Goal: Use online tool/utility: Use online tool/utility

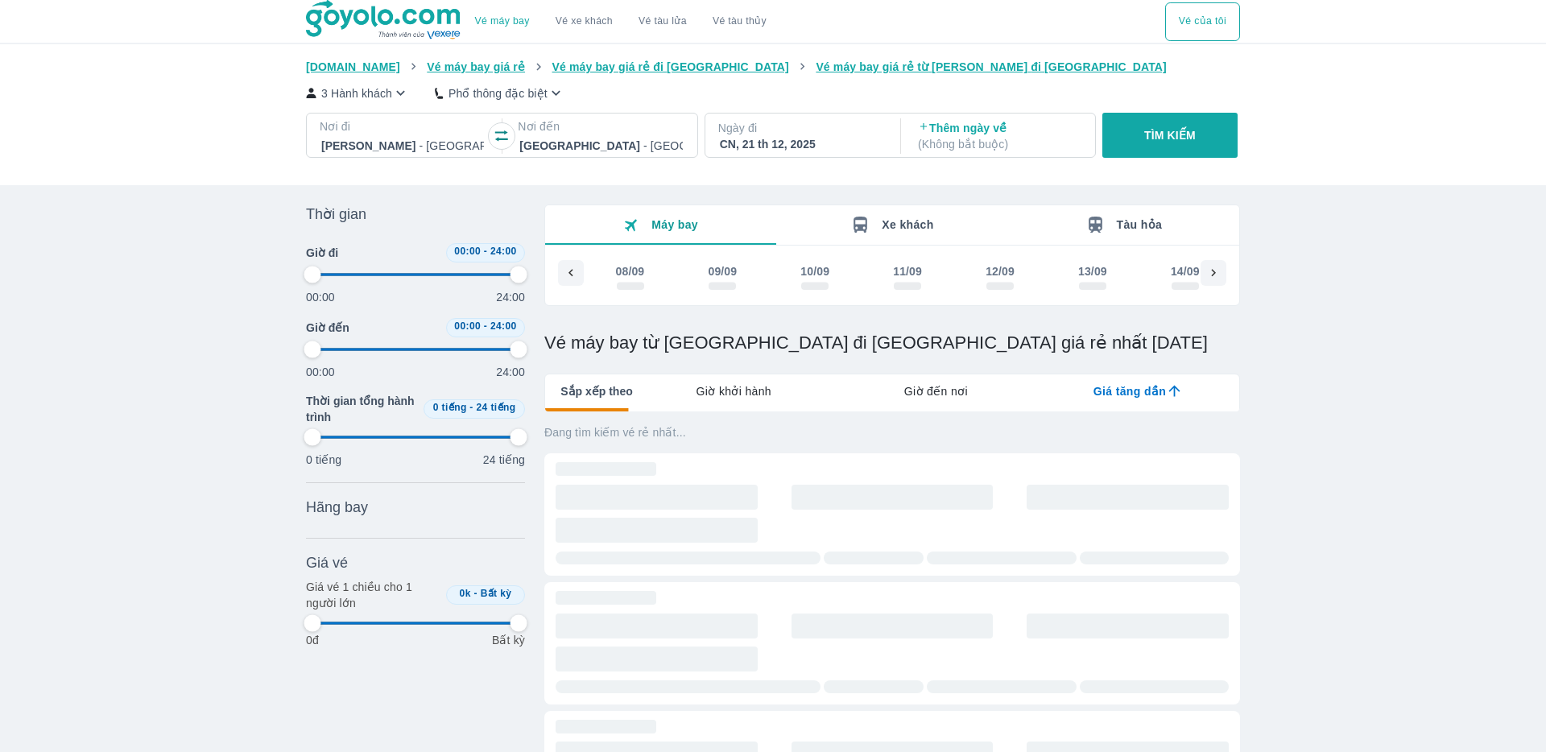
type input "97.9166666666667"
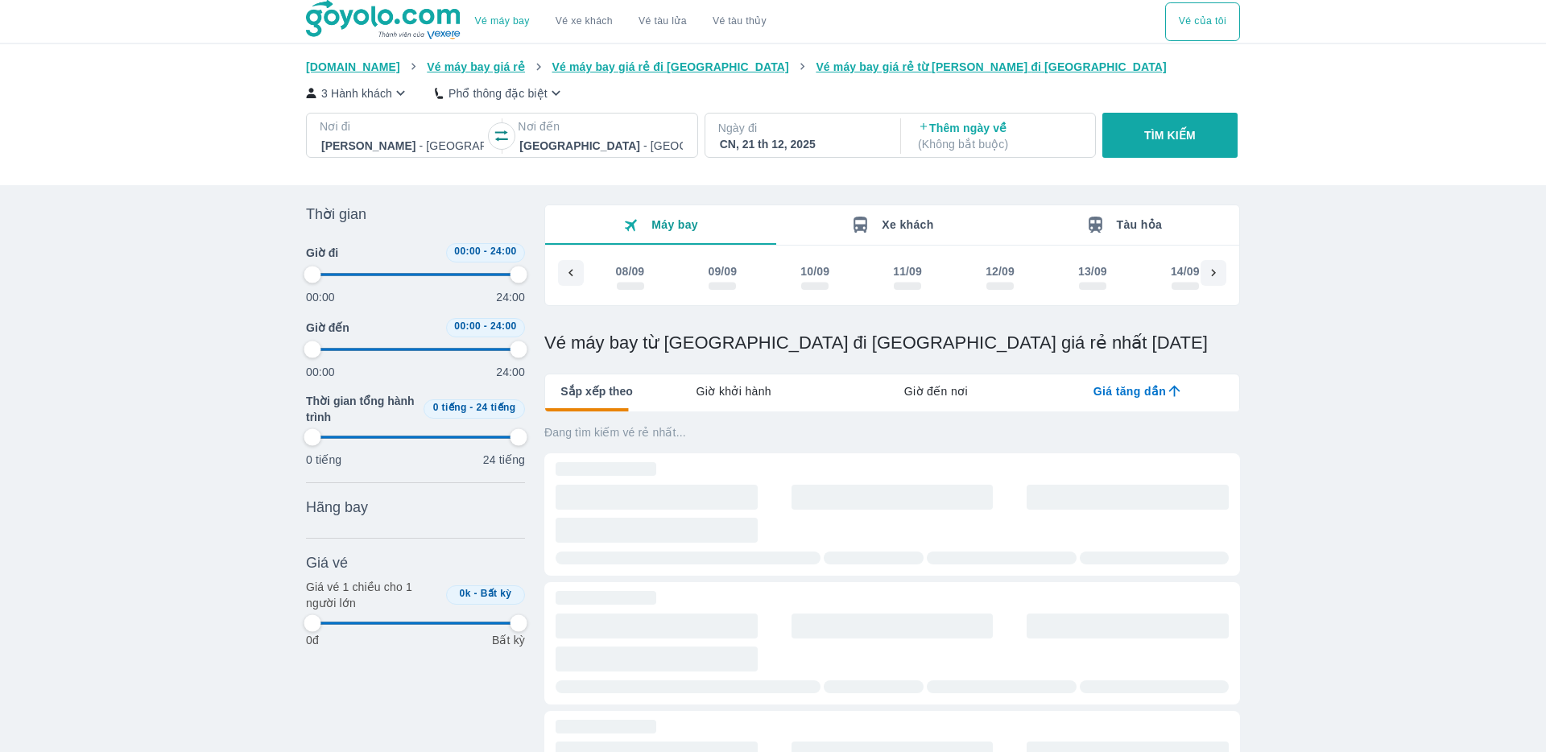
type input "97.9166666666667"
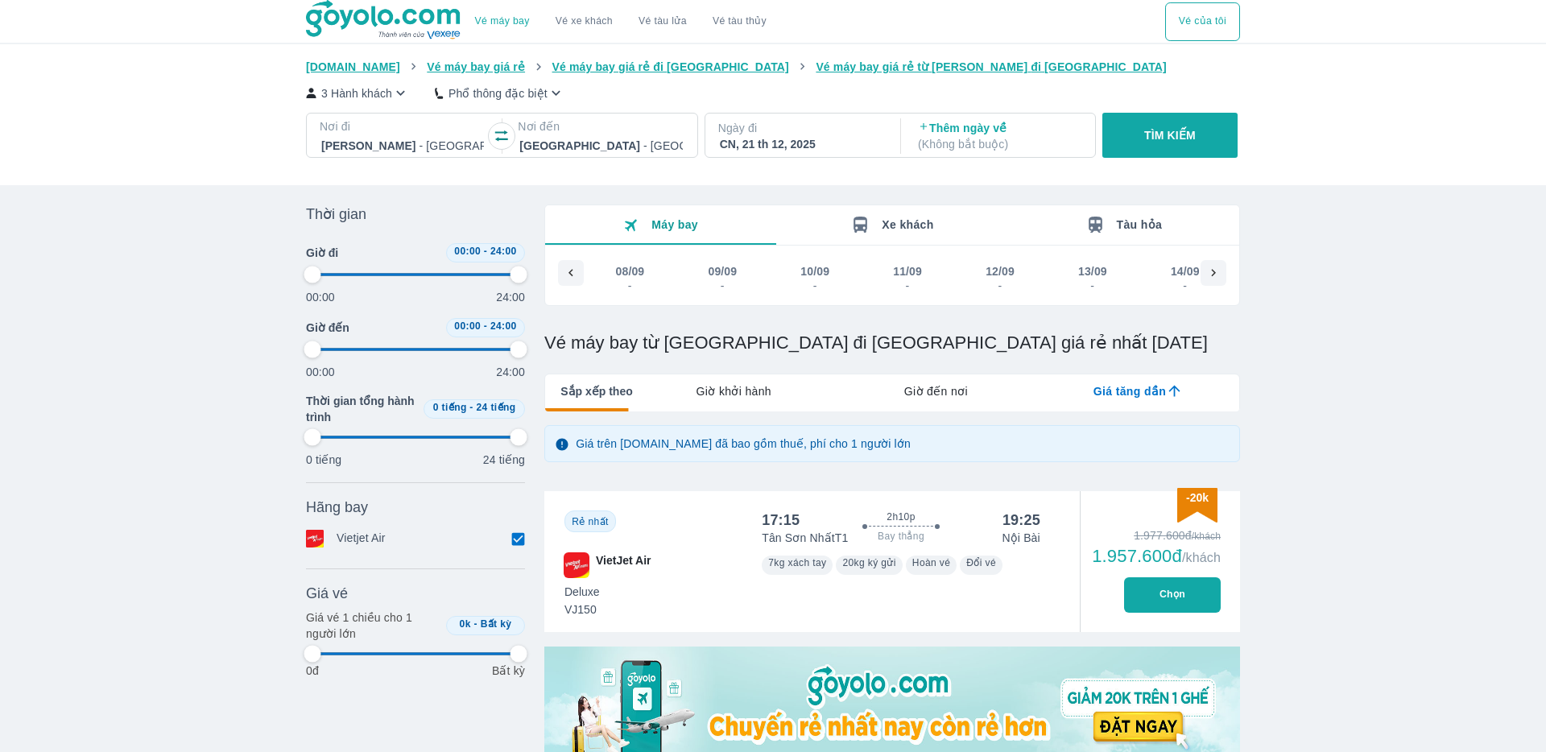
type input "97.9166666666667"
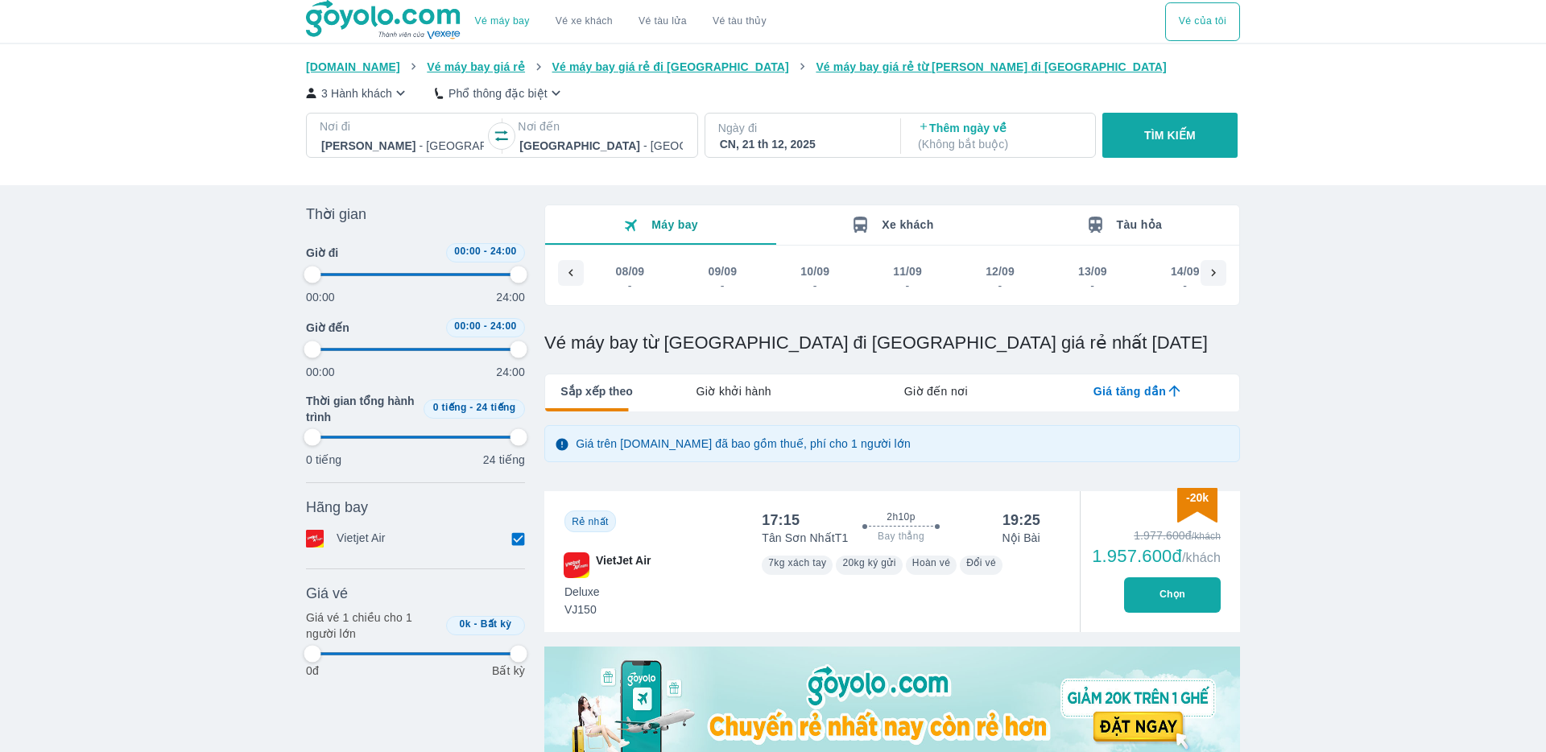
type input "97.9166666666667"
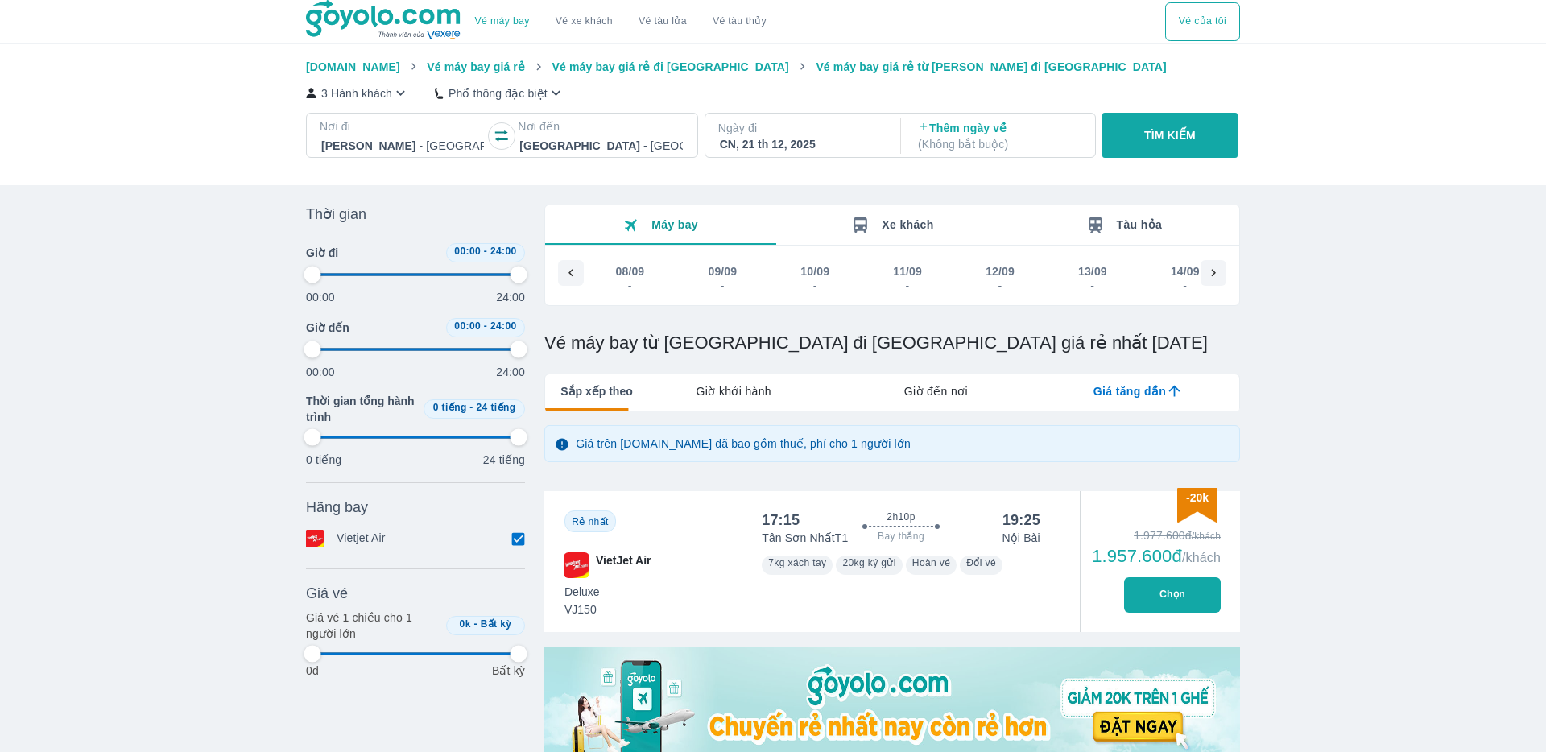
type input "97.9166666666667"
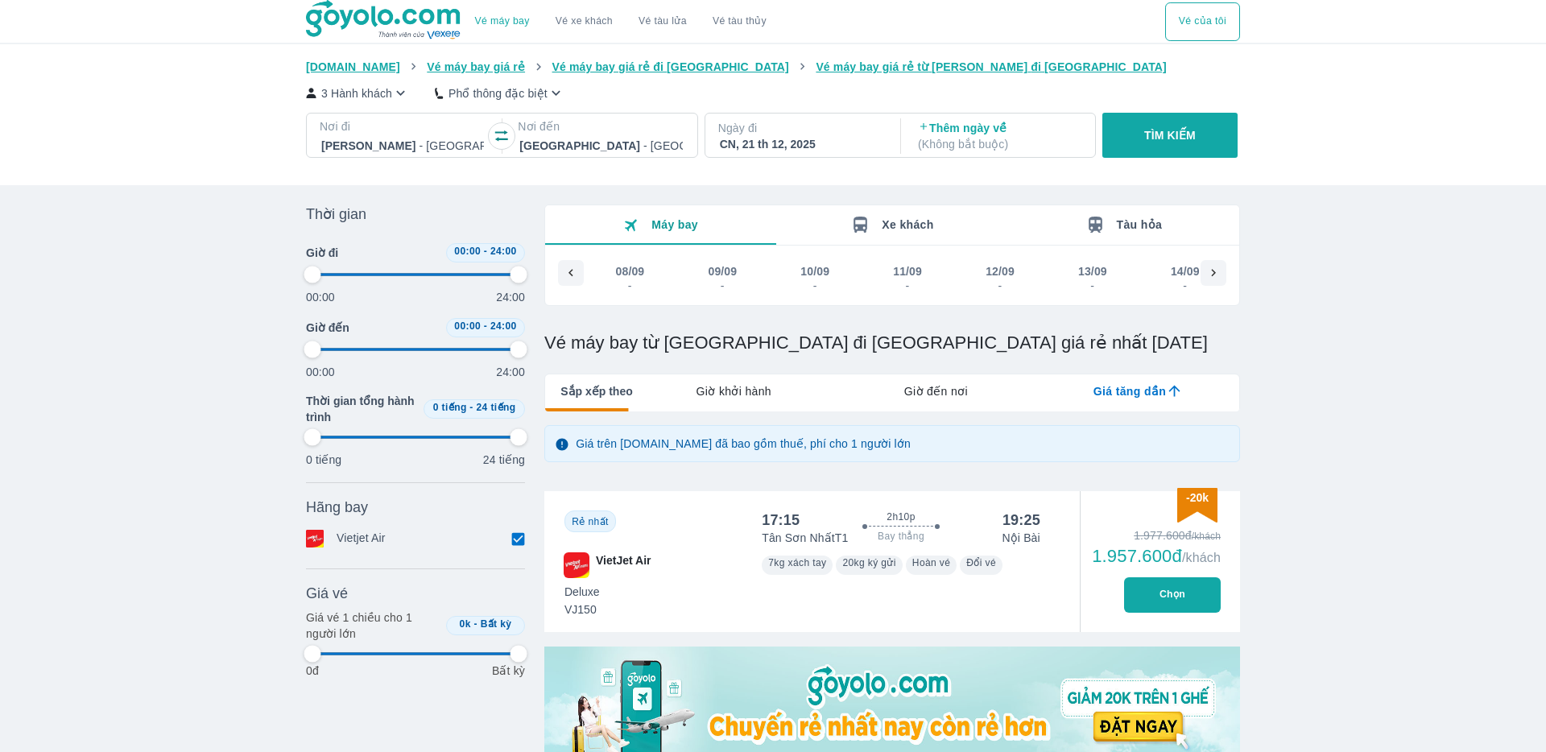
type input "97.9166666666667"
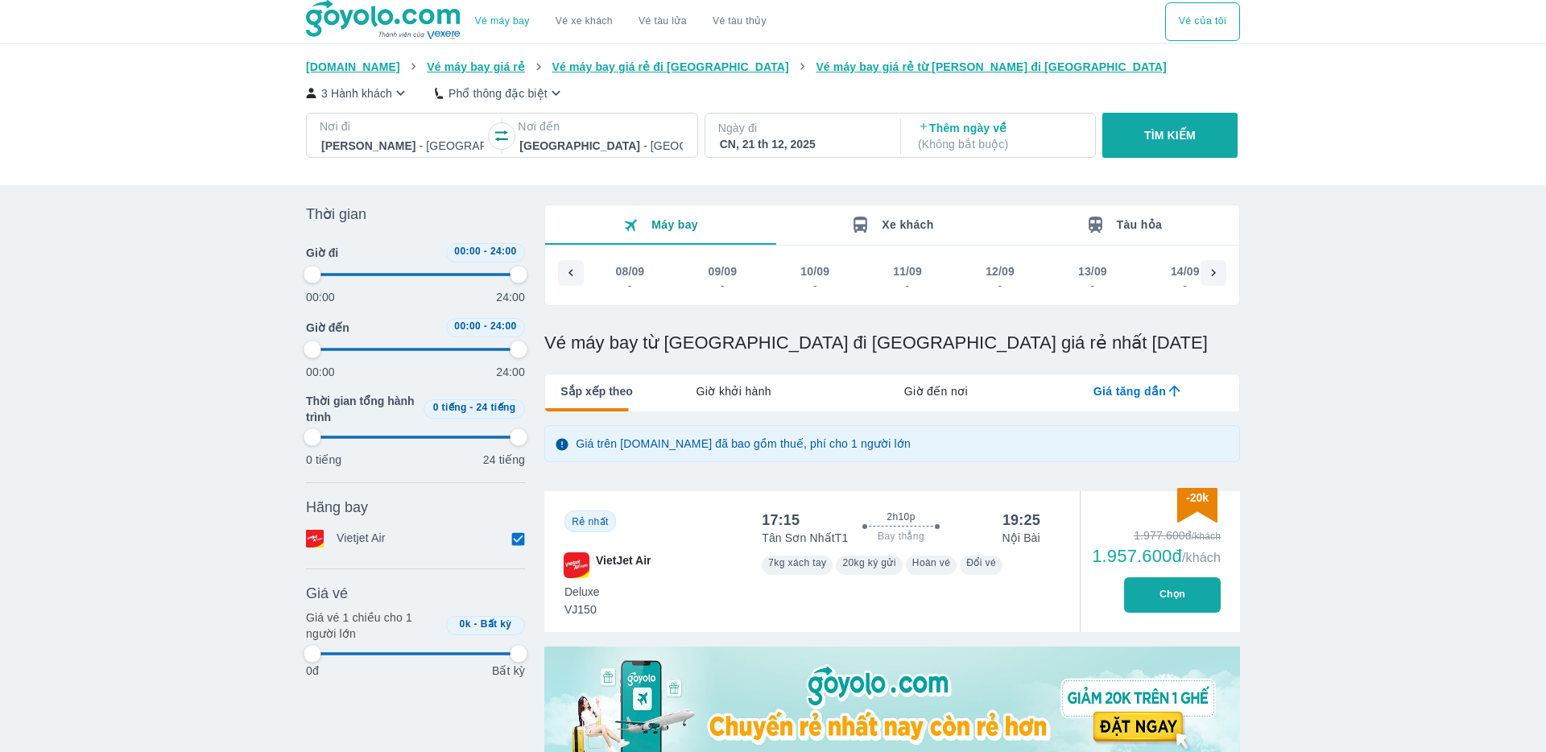
type input "97.9166666666667"
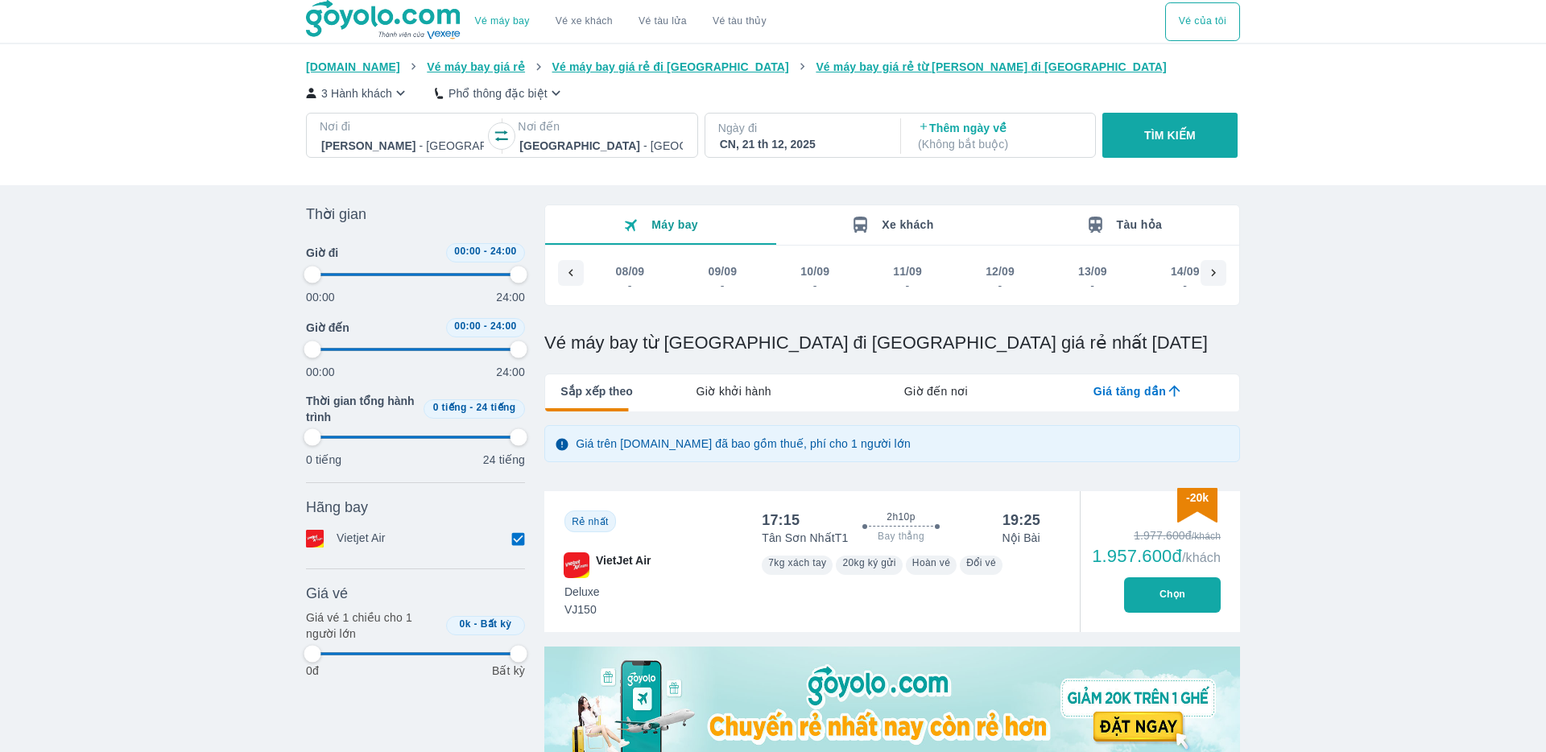
type input "97.9166666666667"
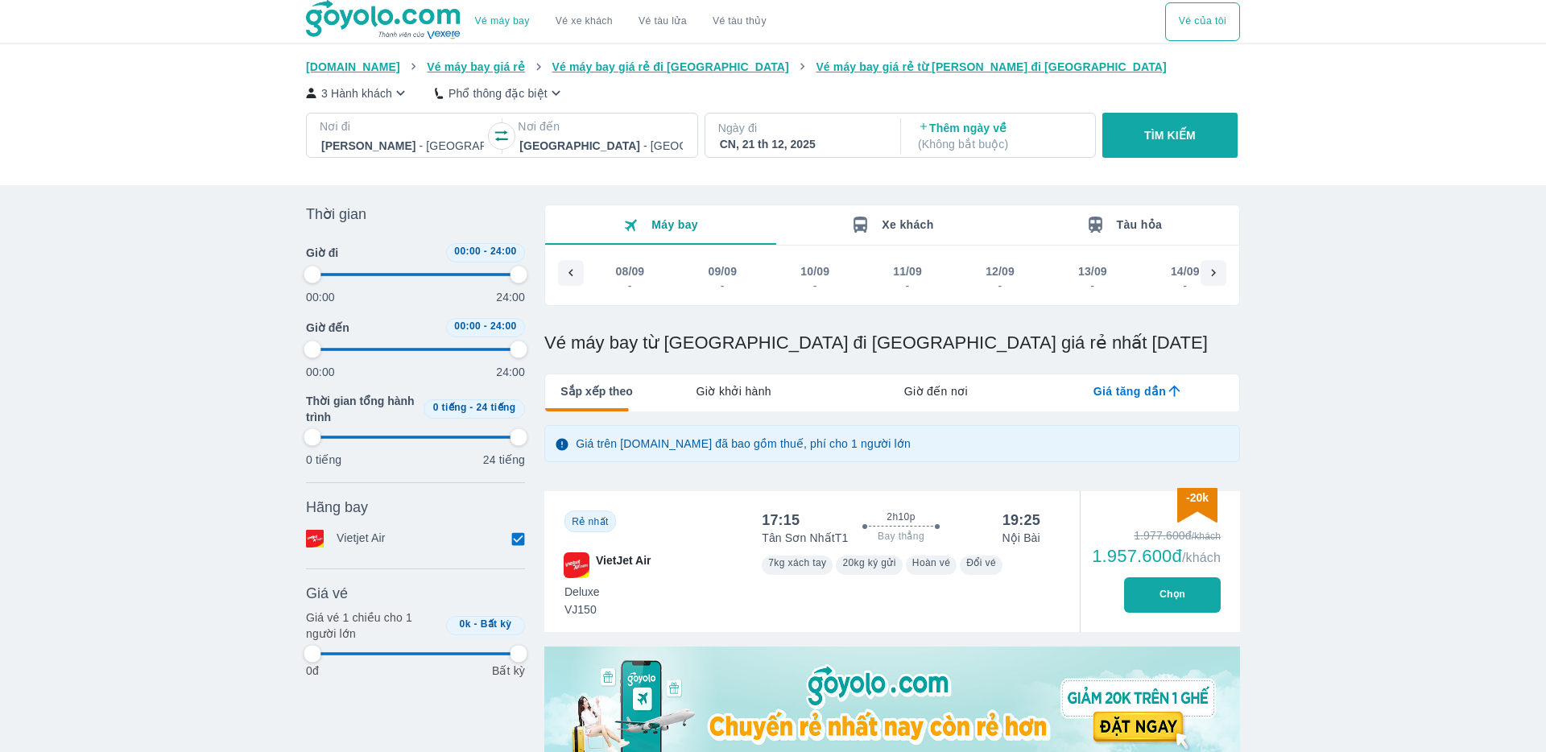
type input "97.9166666666667"
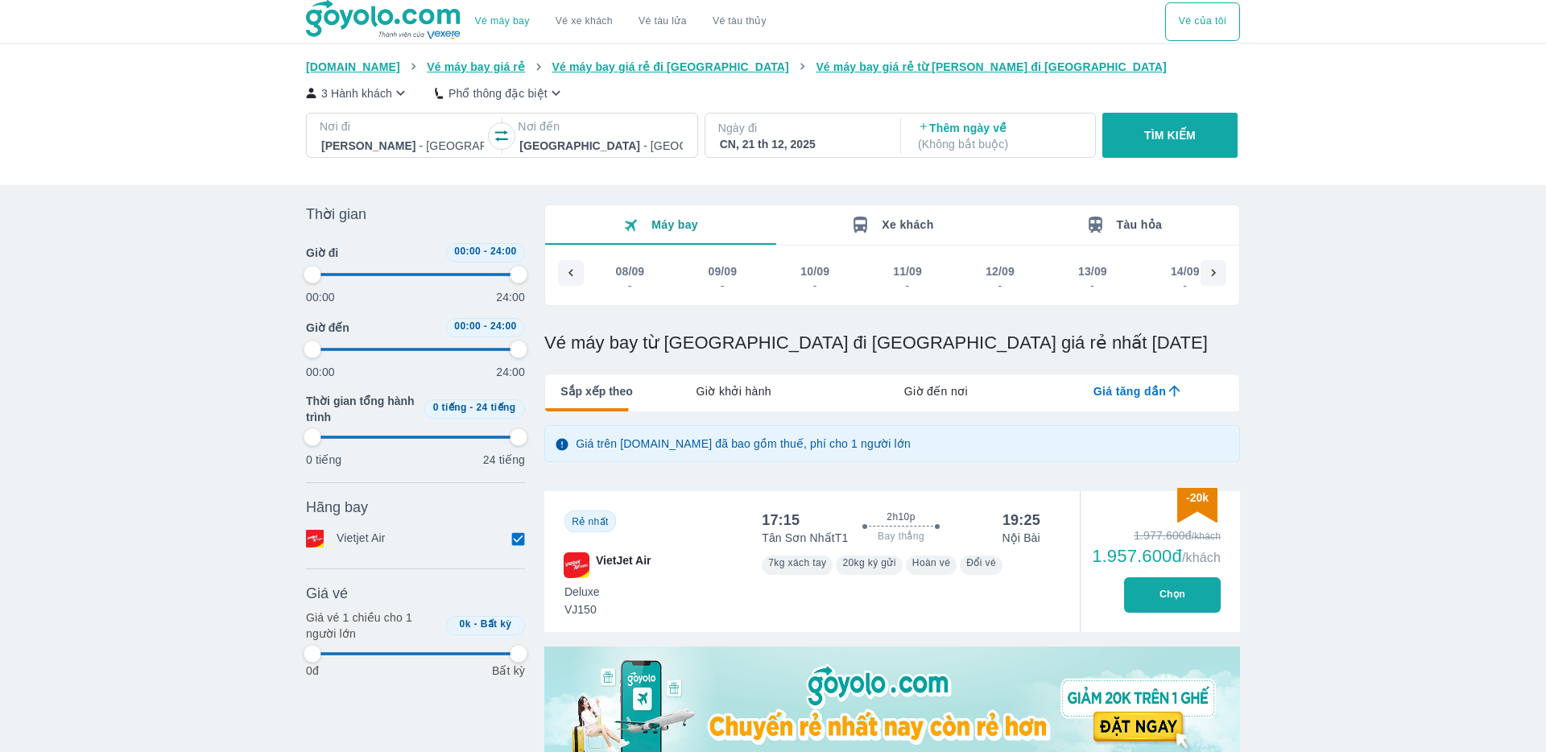
type input "97.9166666666667"
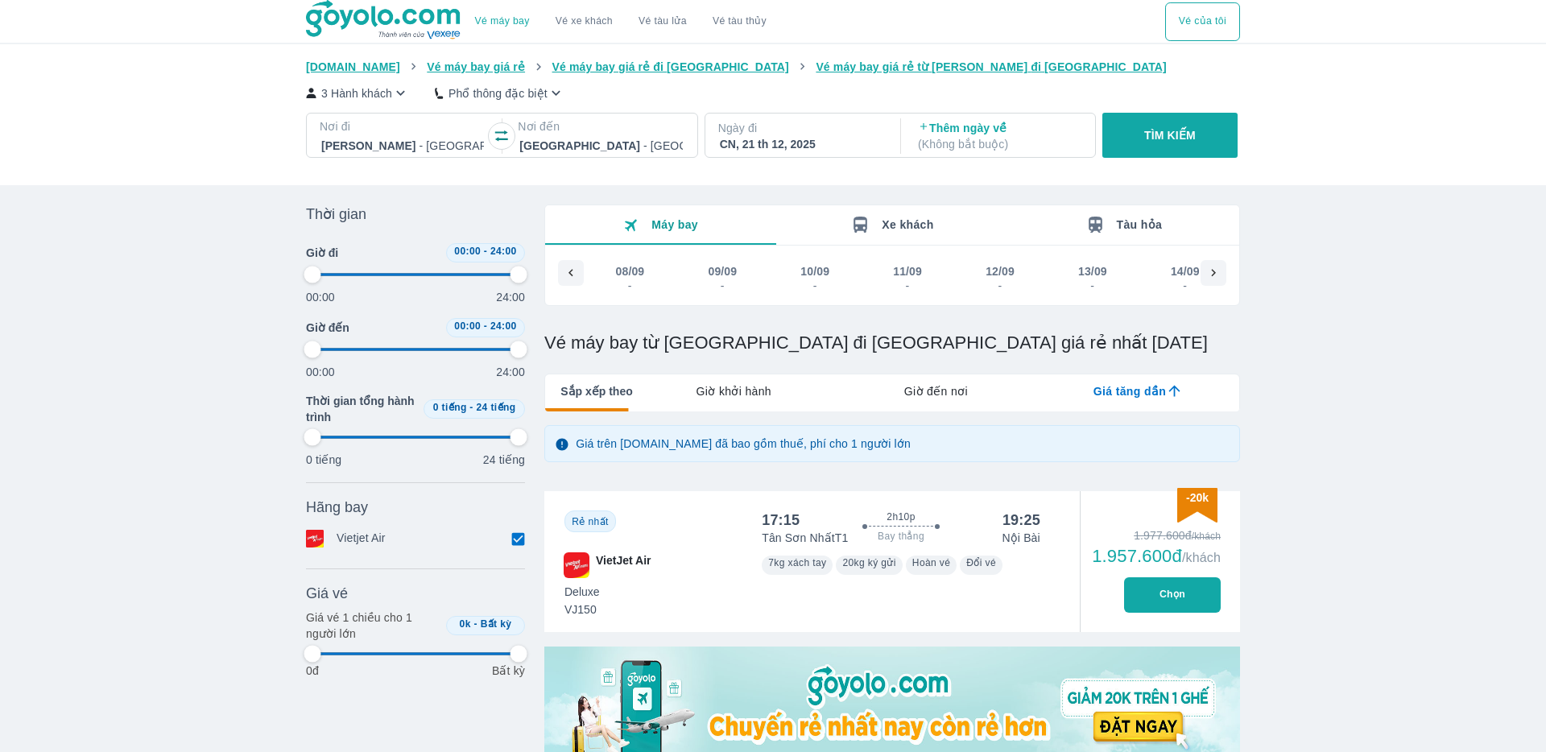
type input "97.9166666666667"
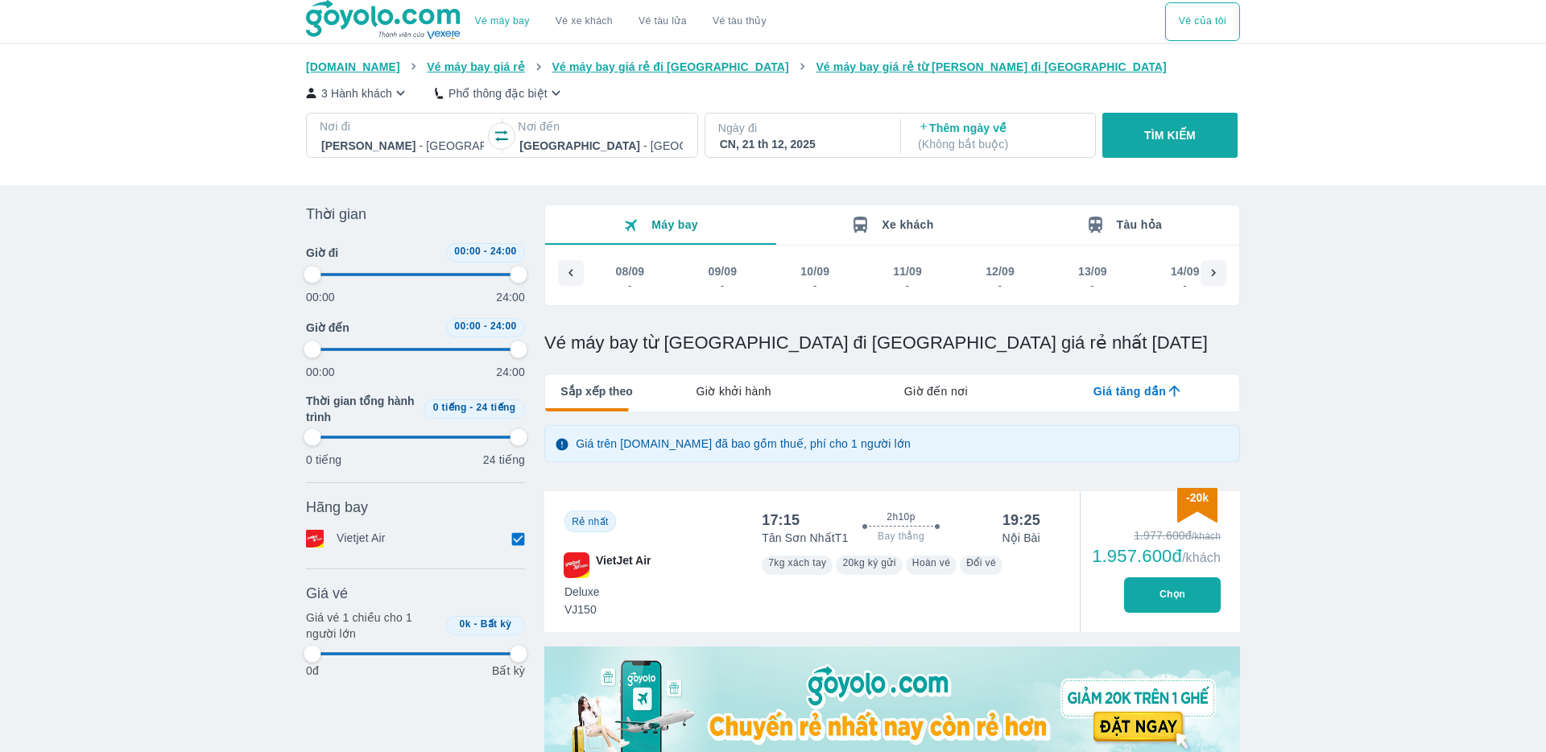
type input "97.9166666666667"
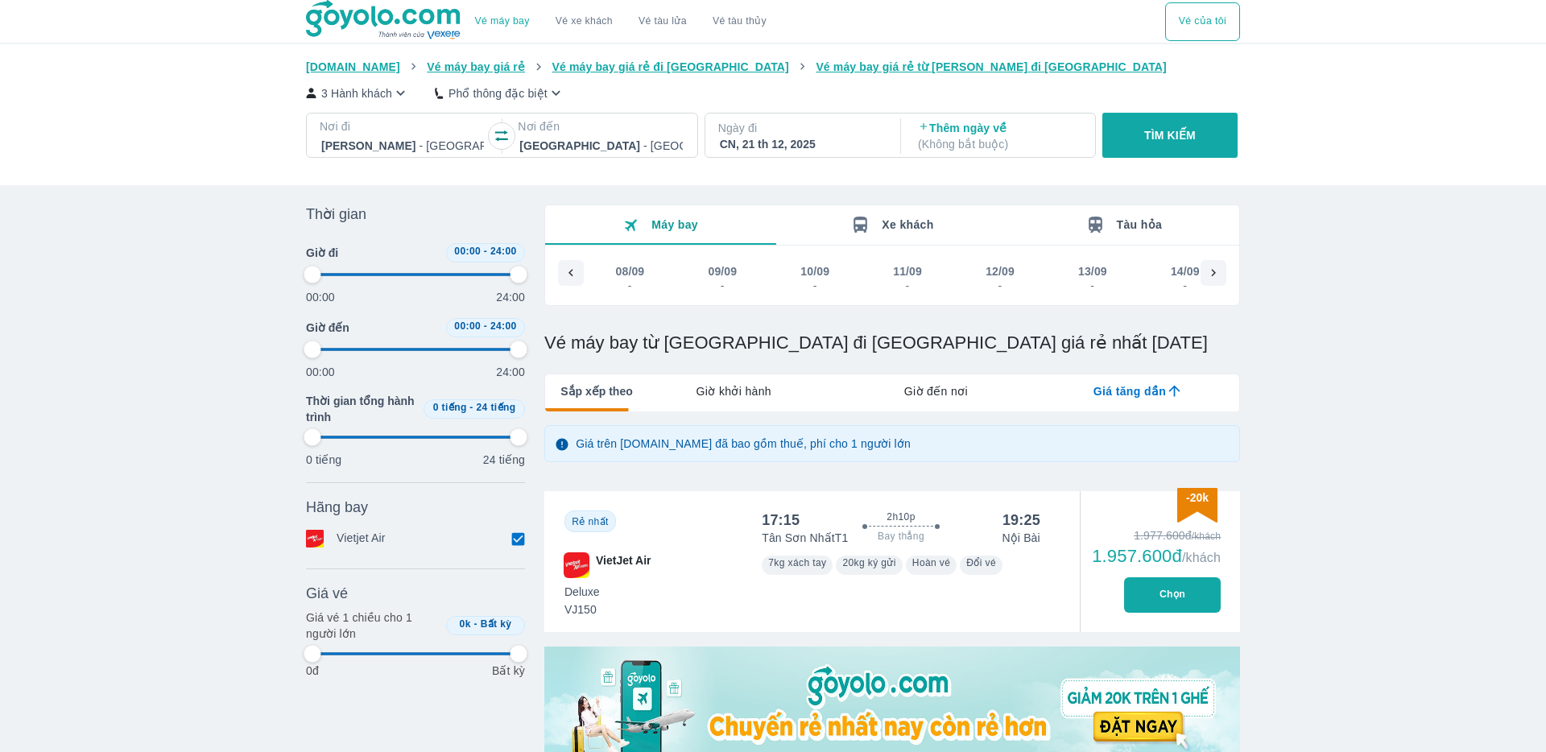
type input "97.9166666666667"
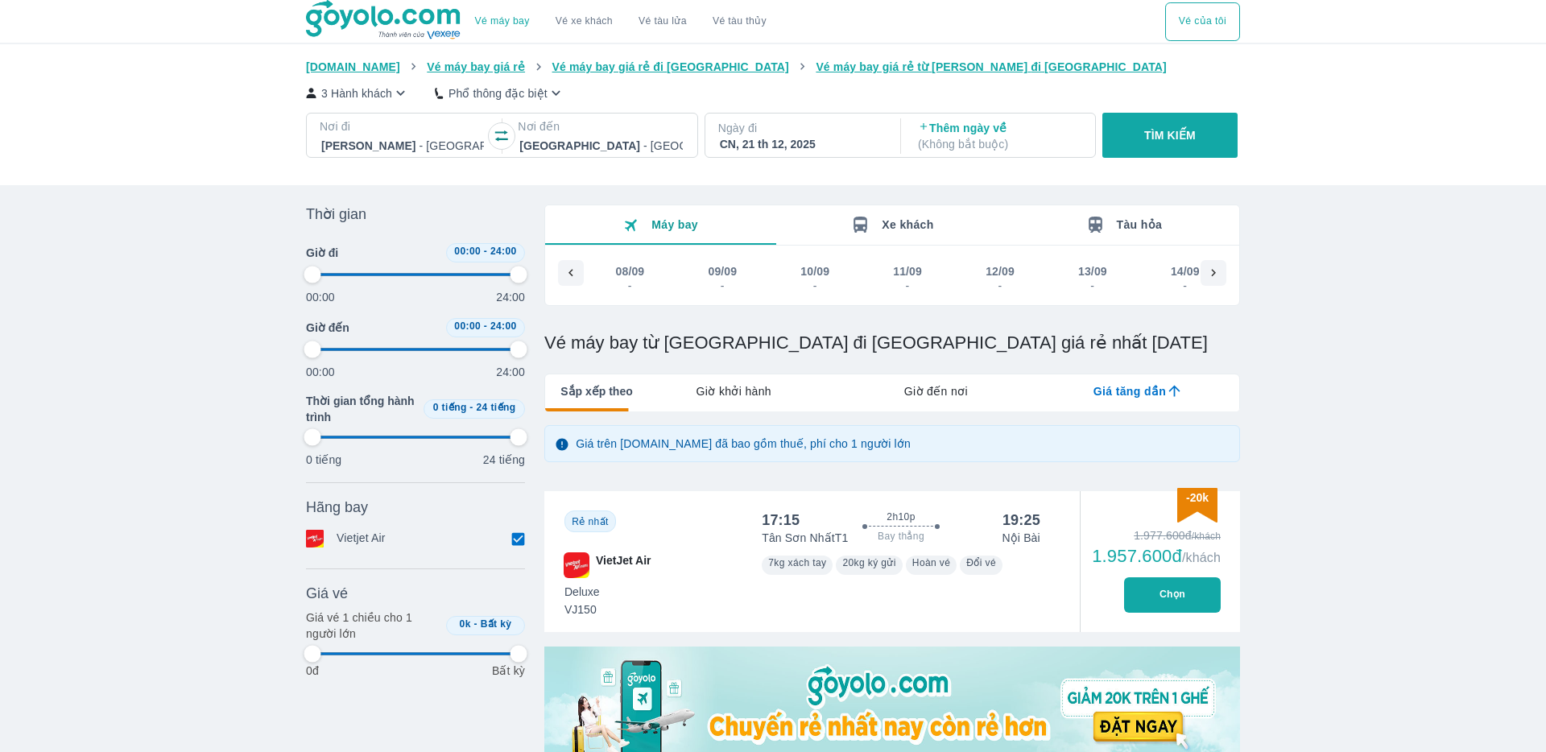
type input "97.9166666666667"
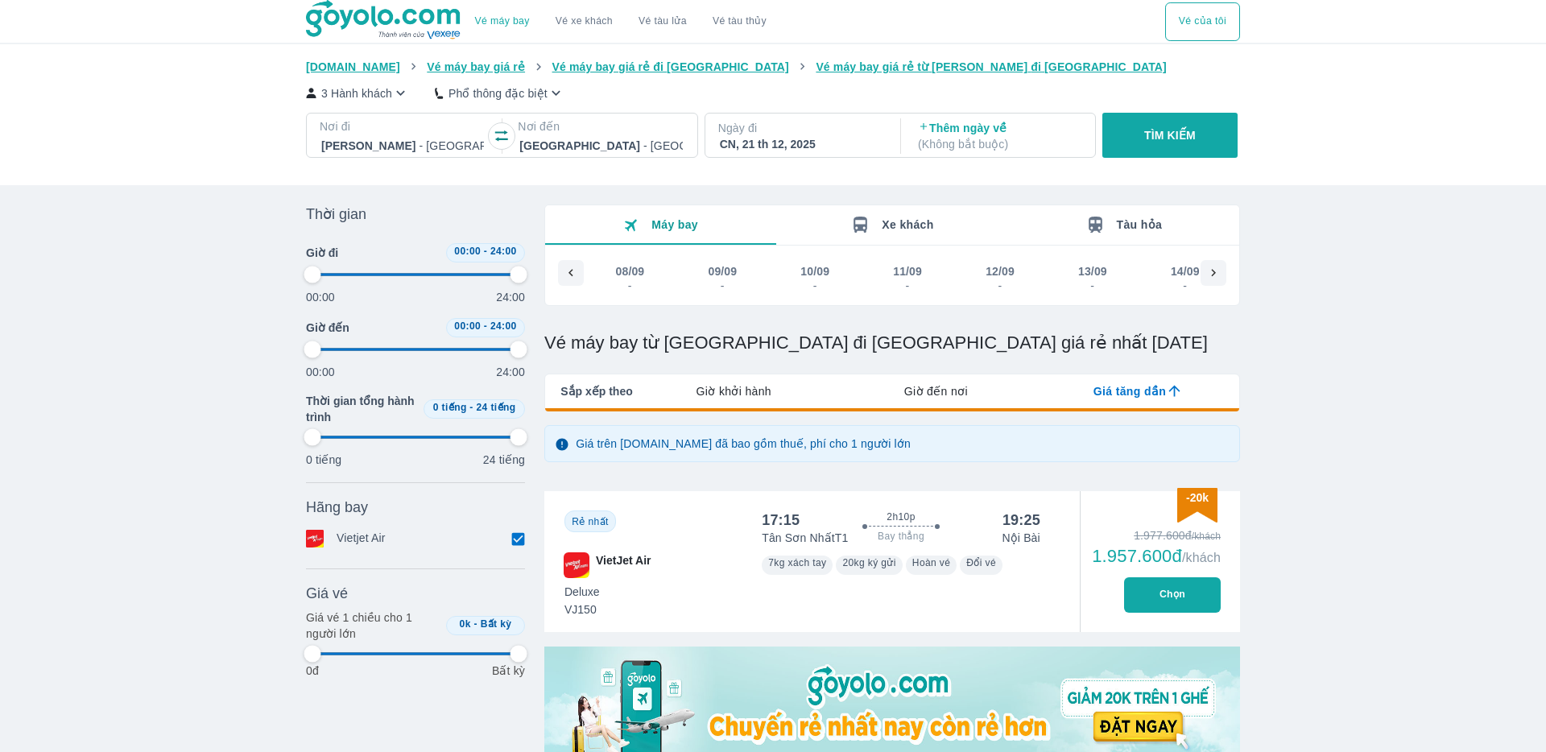
type input "97.9166666666667"
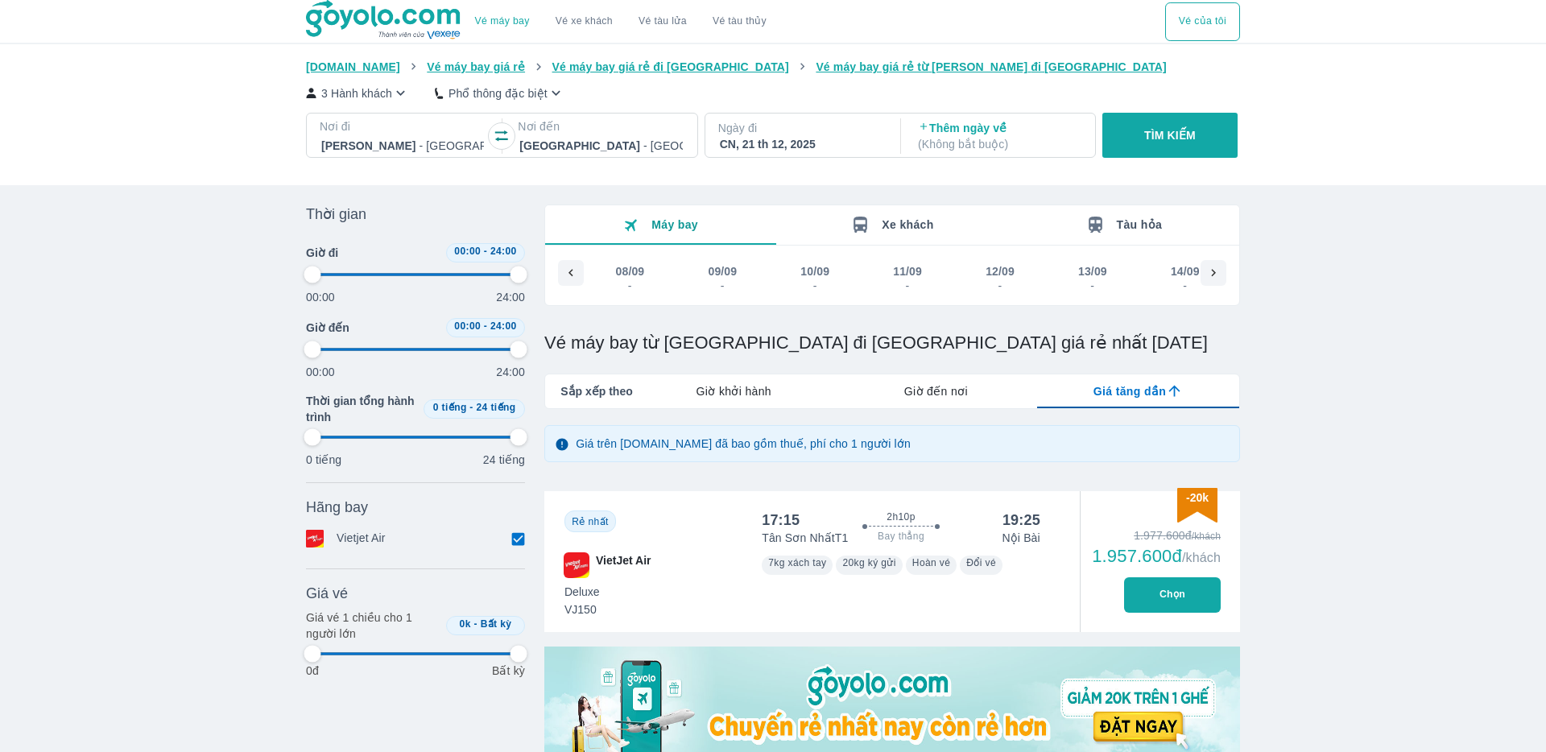
type input "97.9166666666667"
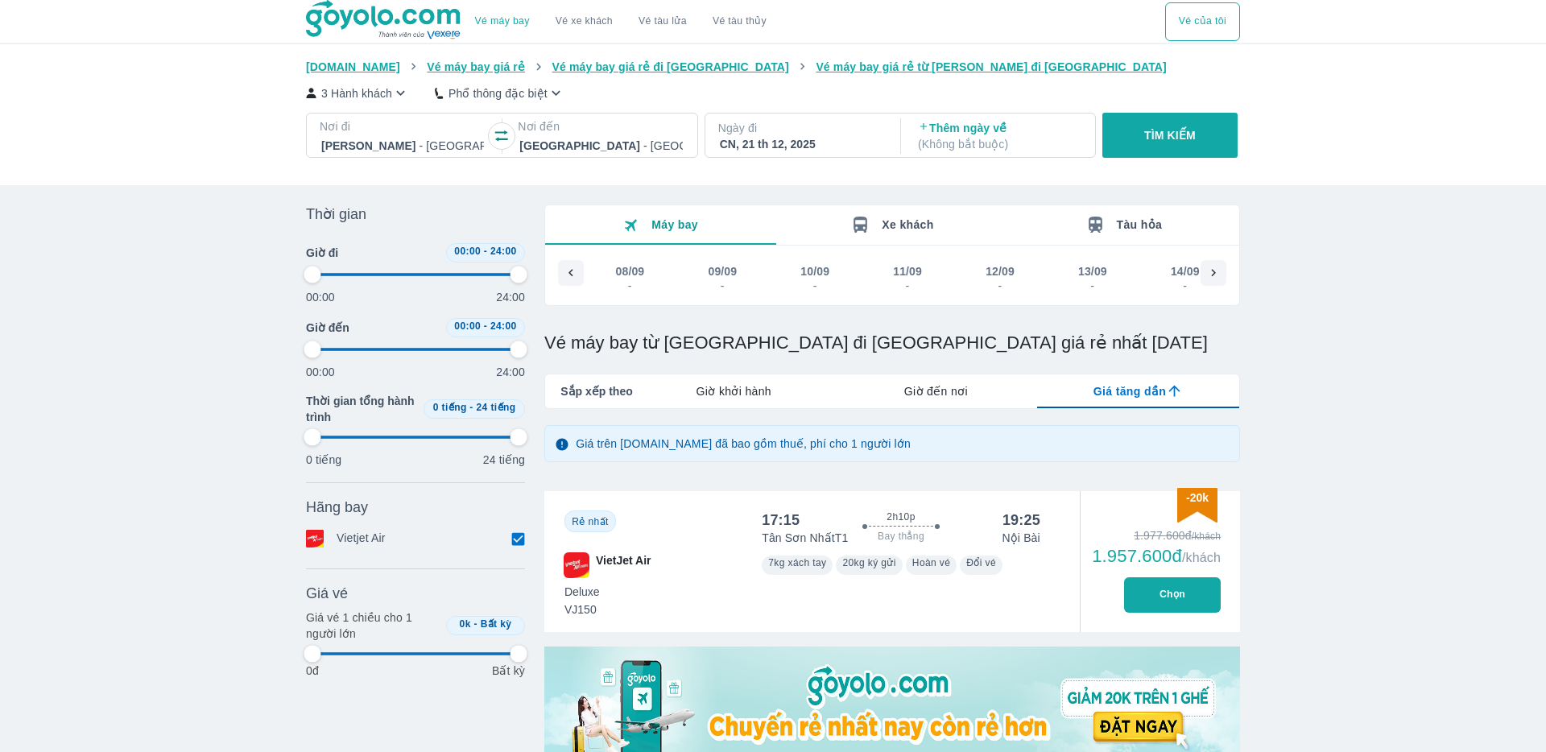
type input "97.9166666666667"
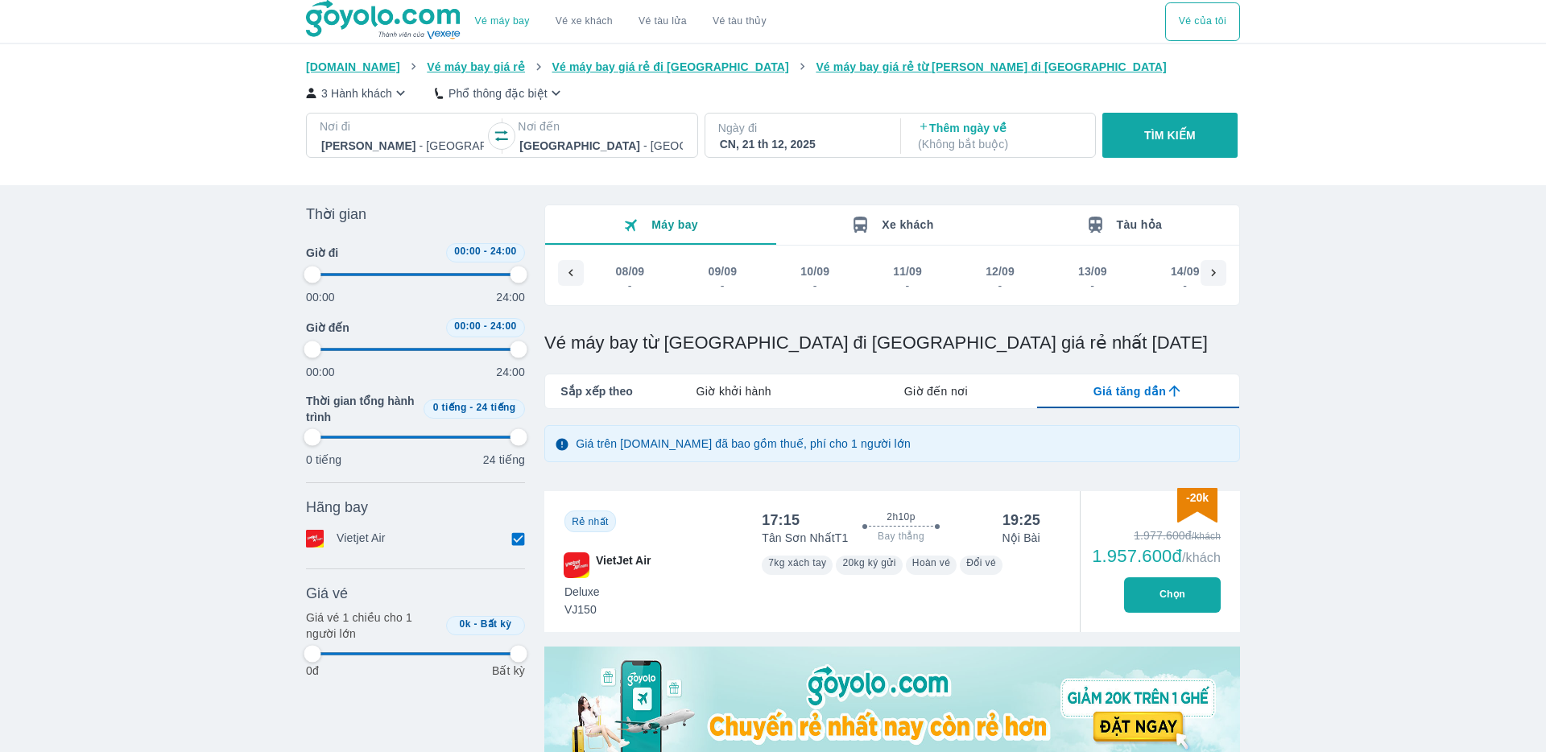
type input "97.9166666666667"
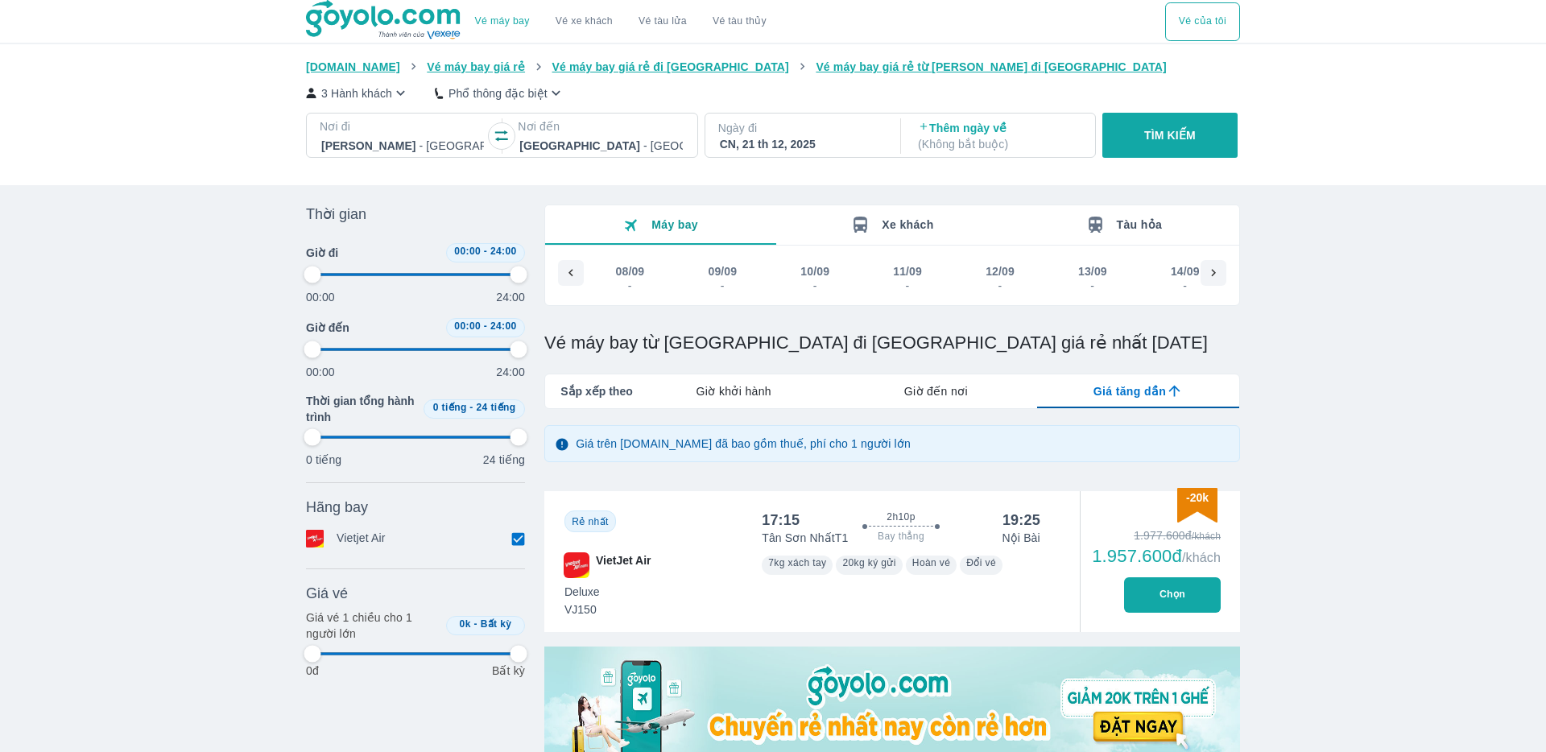
type input "97.9166666666667"
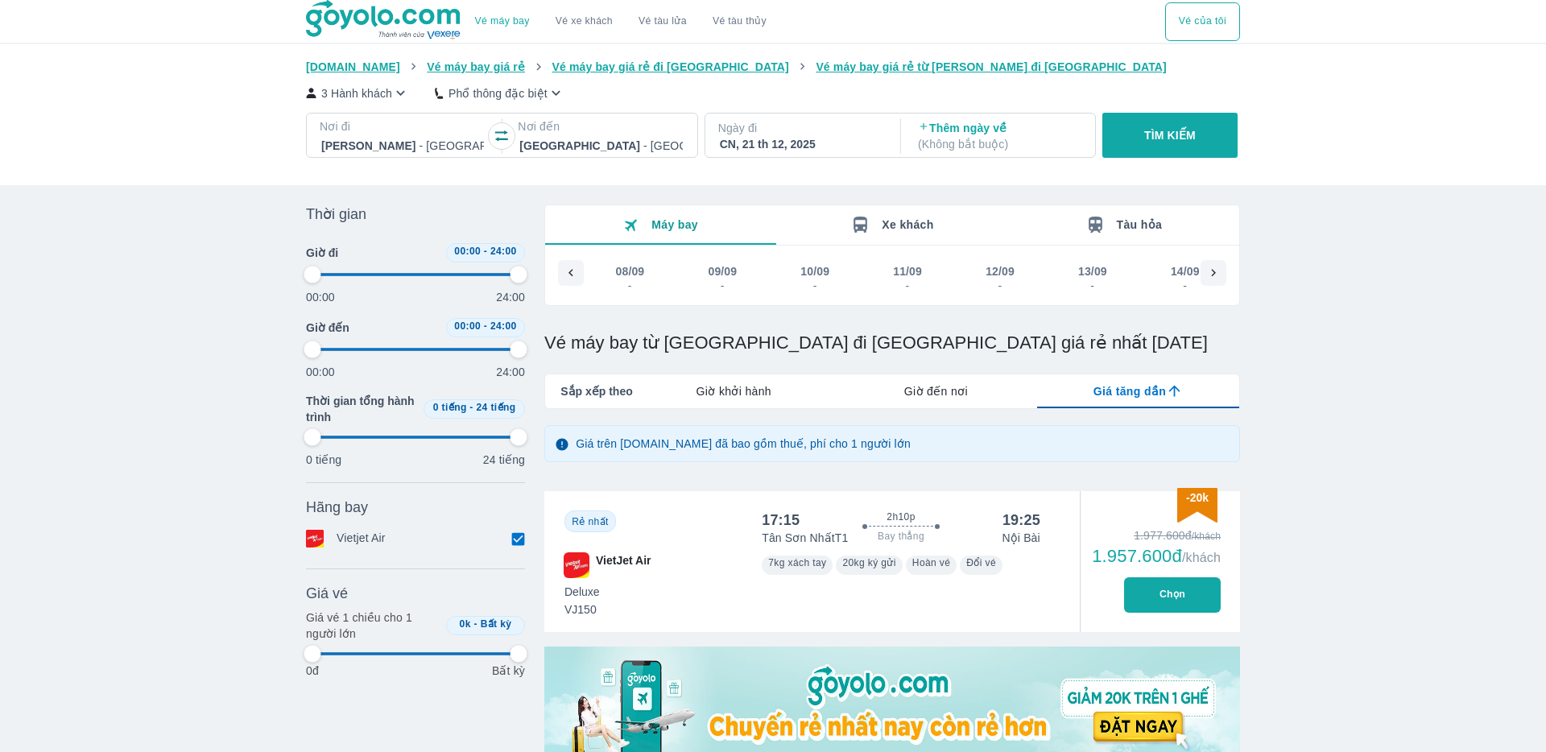
type input "97.9166666666667"
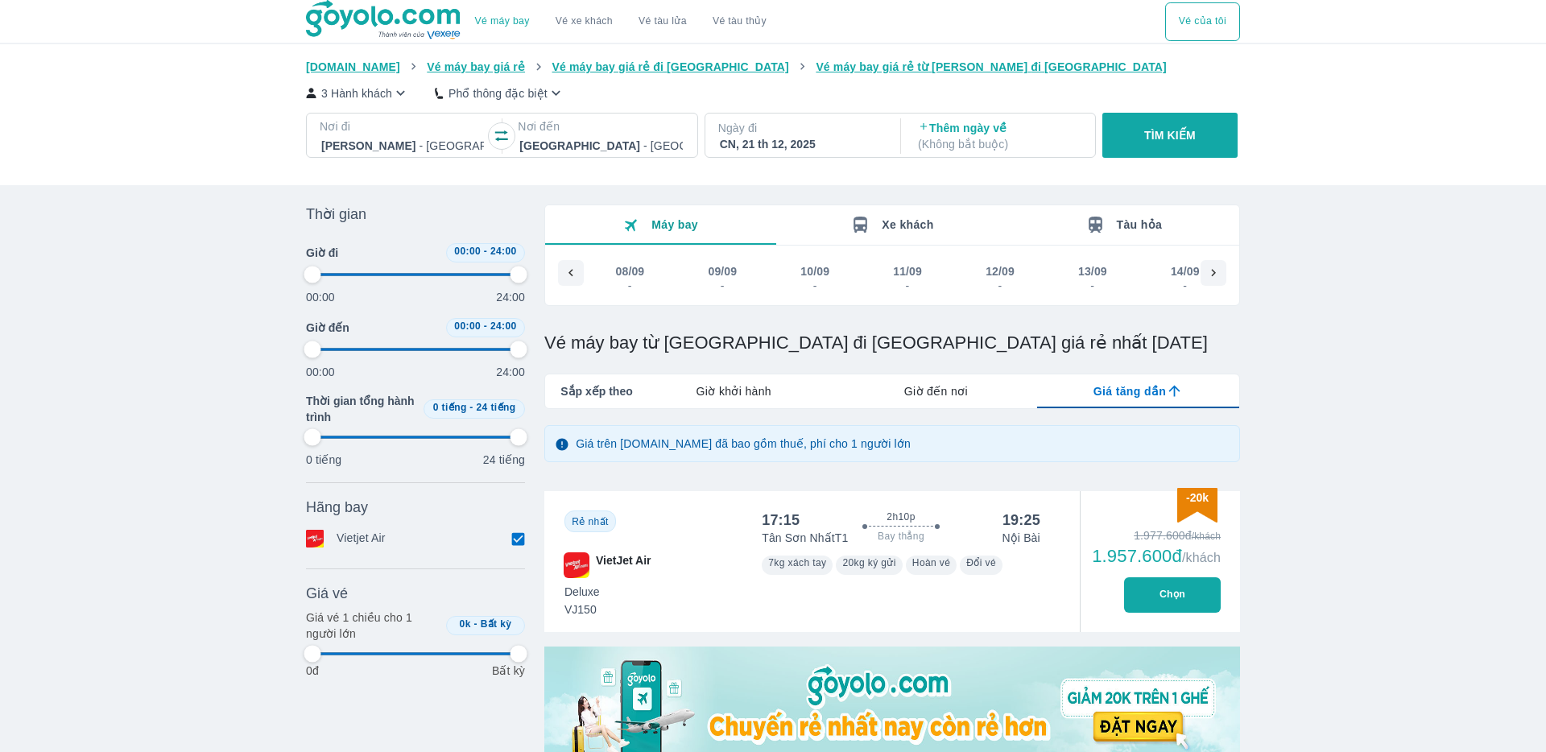
type input "97.9166666666667"
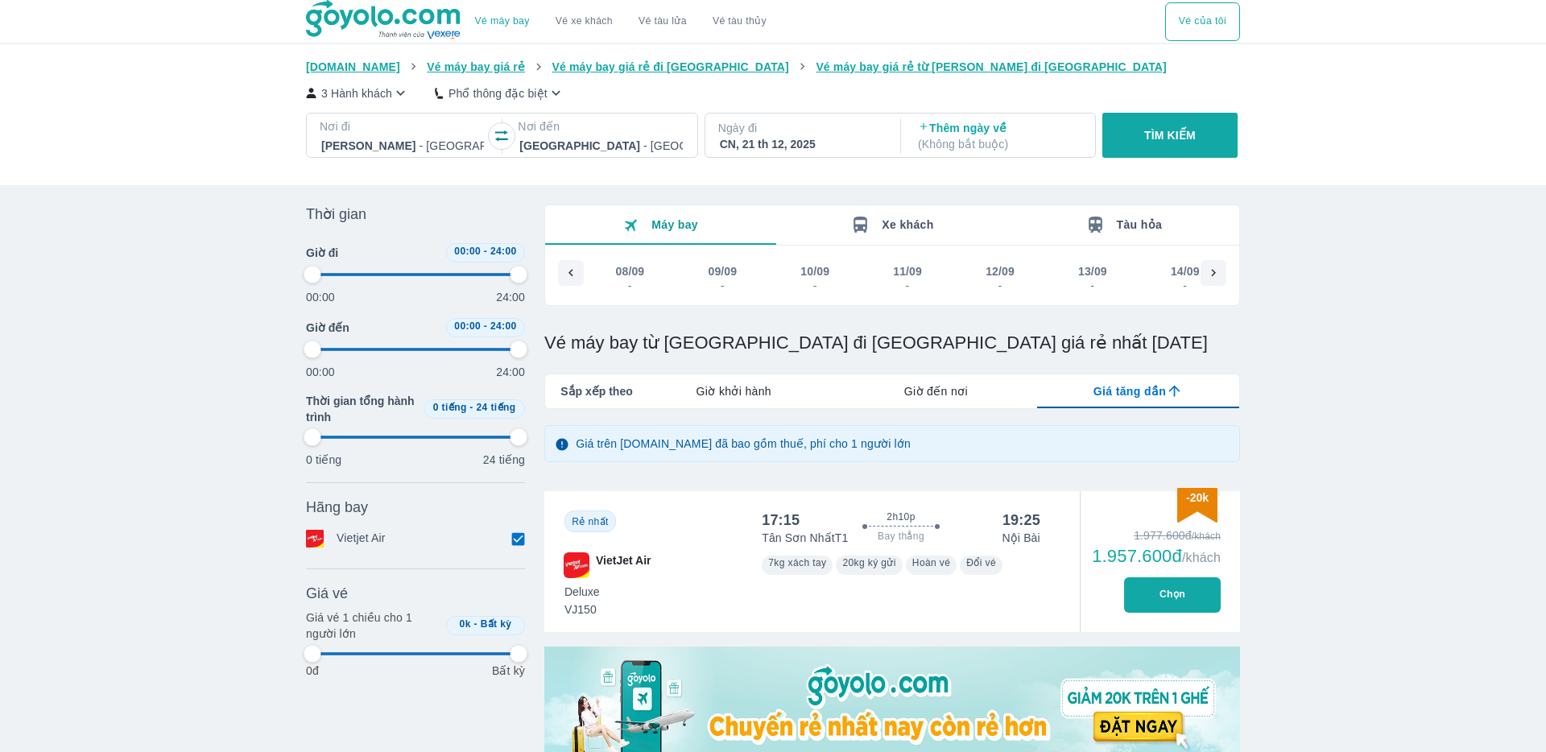
type input "97.9166666666667"
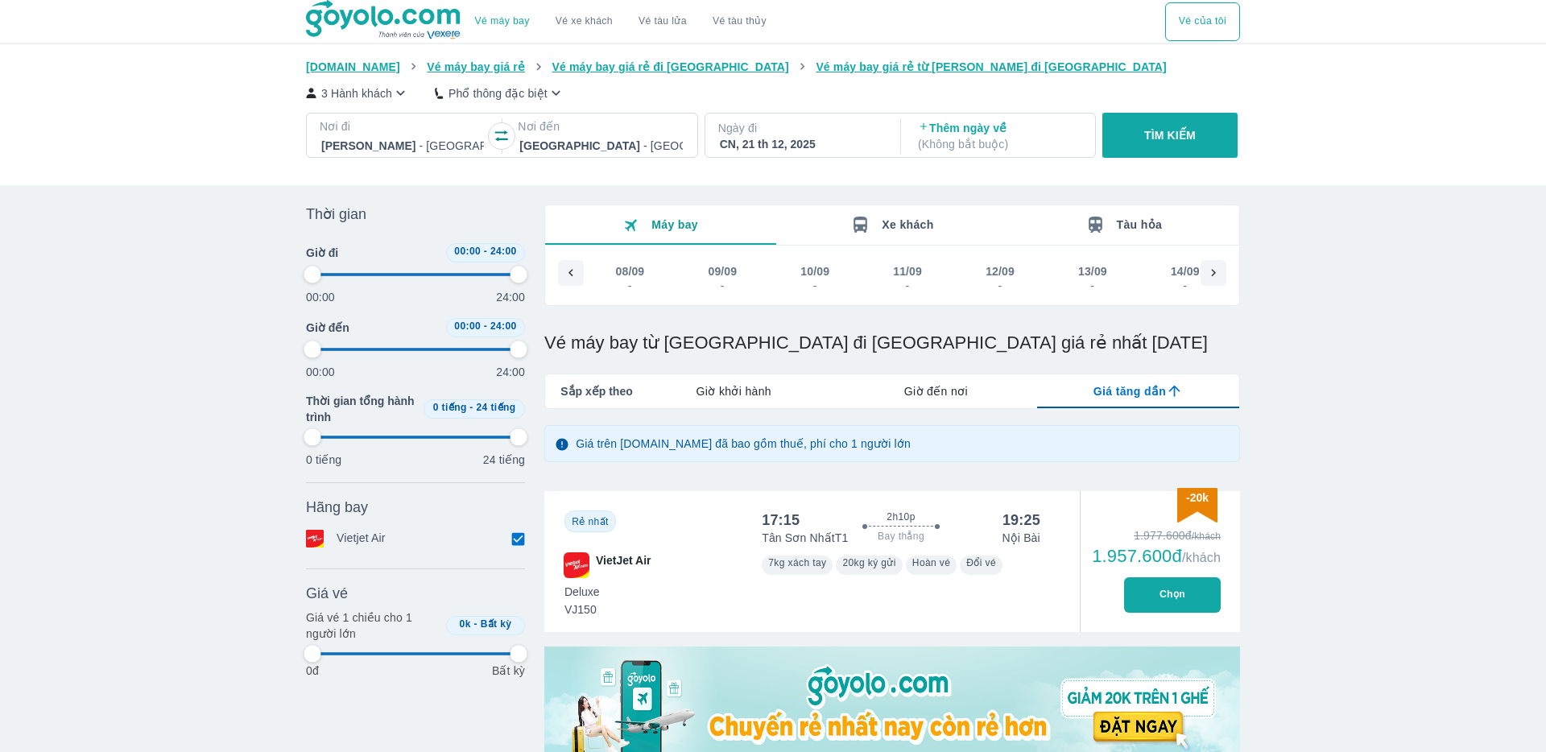
type input "97.9166666666667"
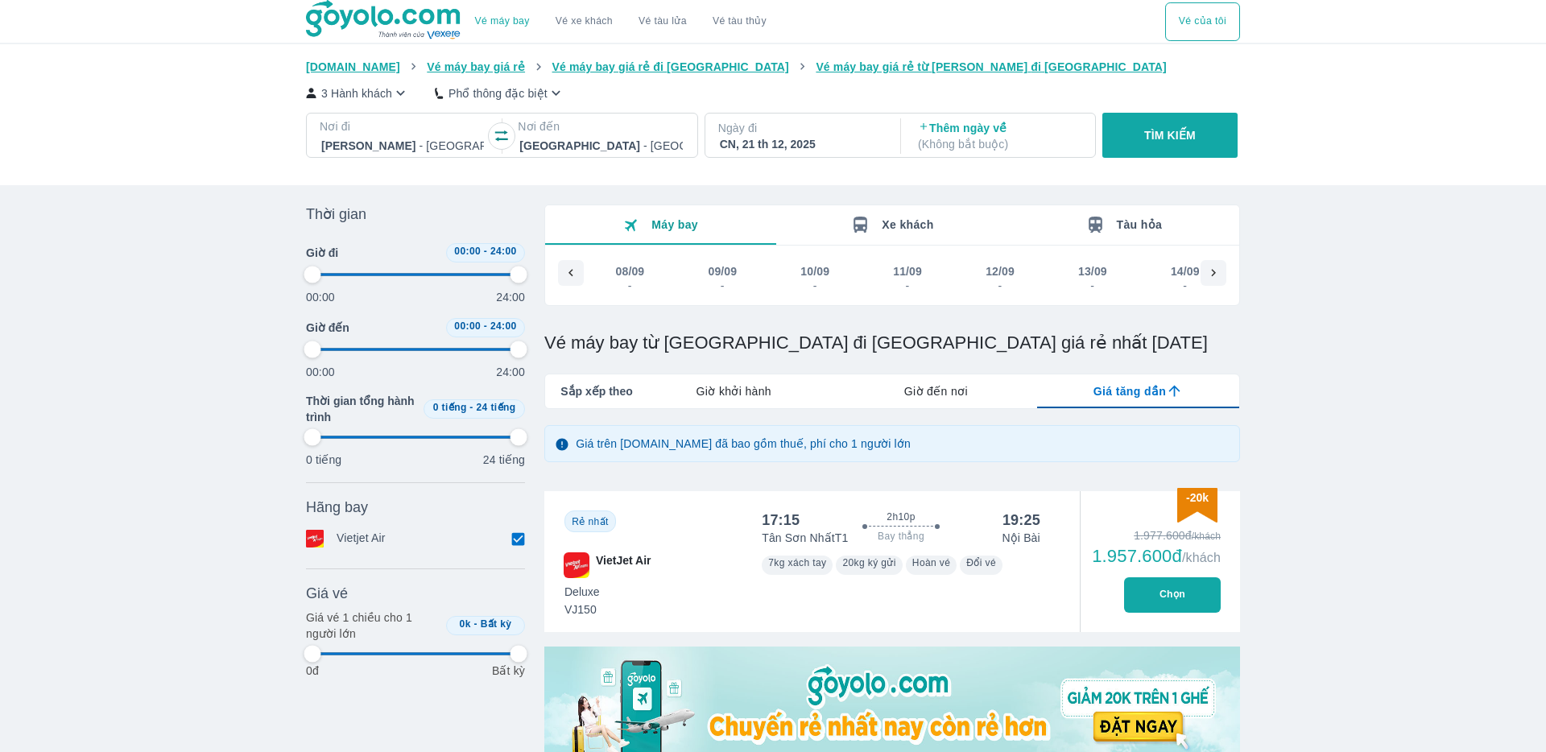
type input "97.9166666666667"
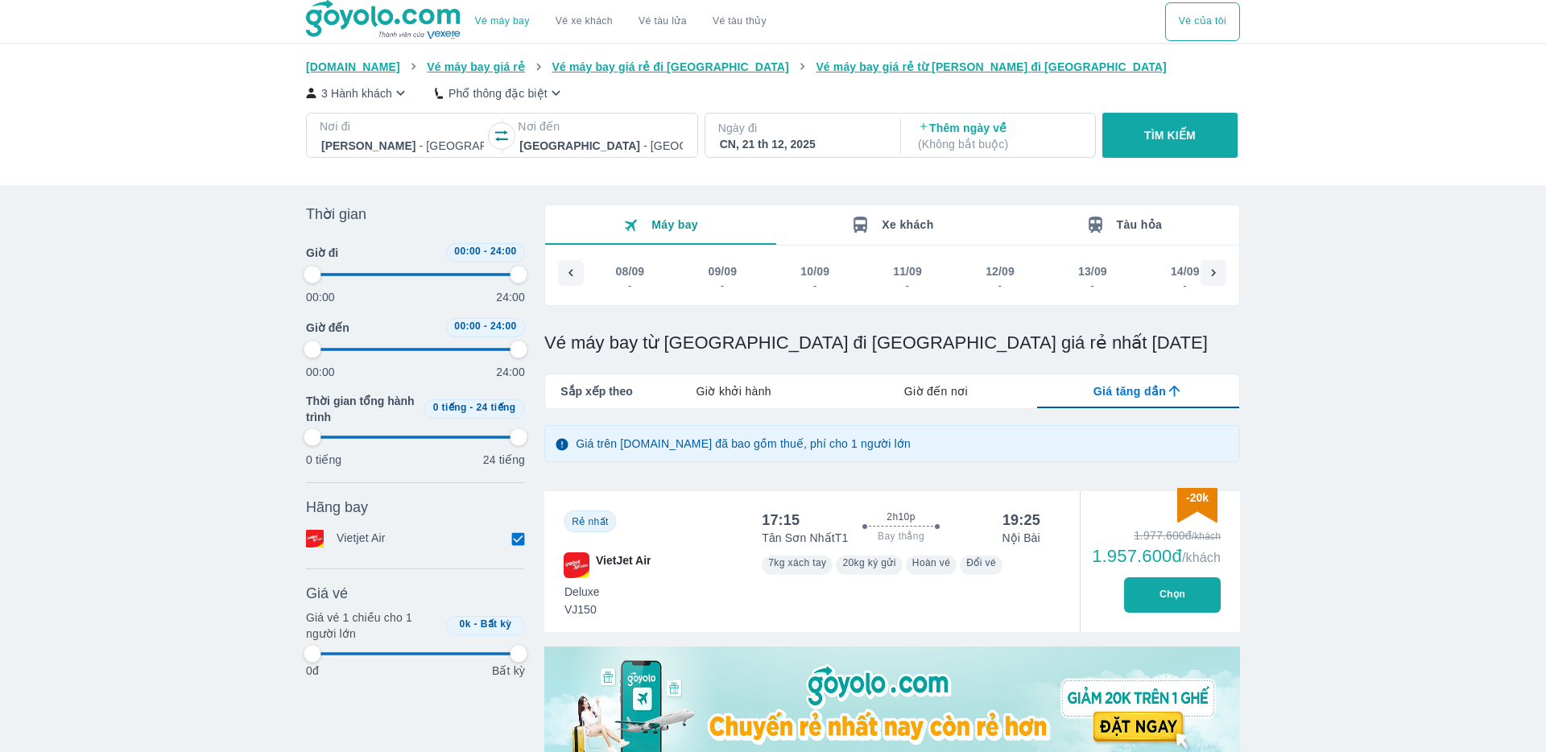
type input "97.9166666666667"
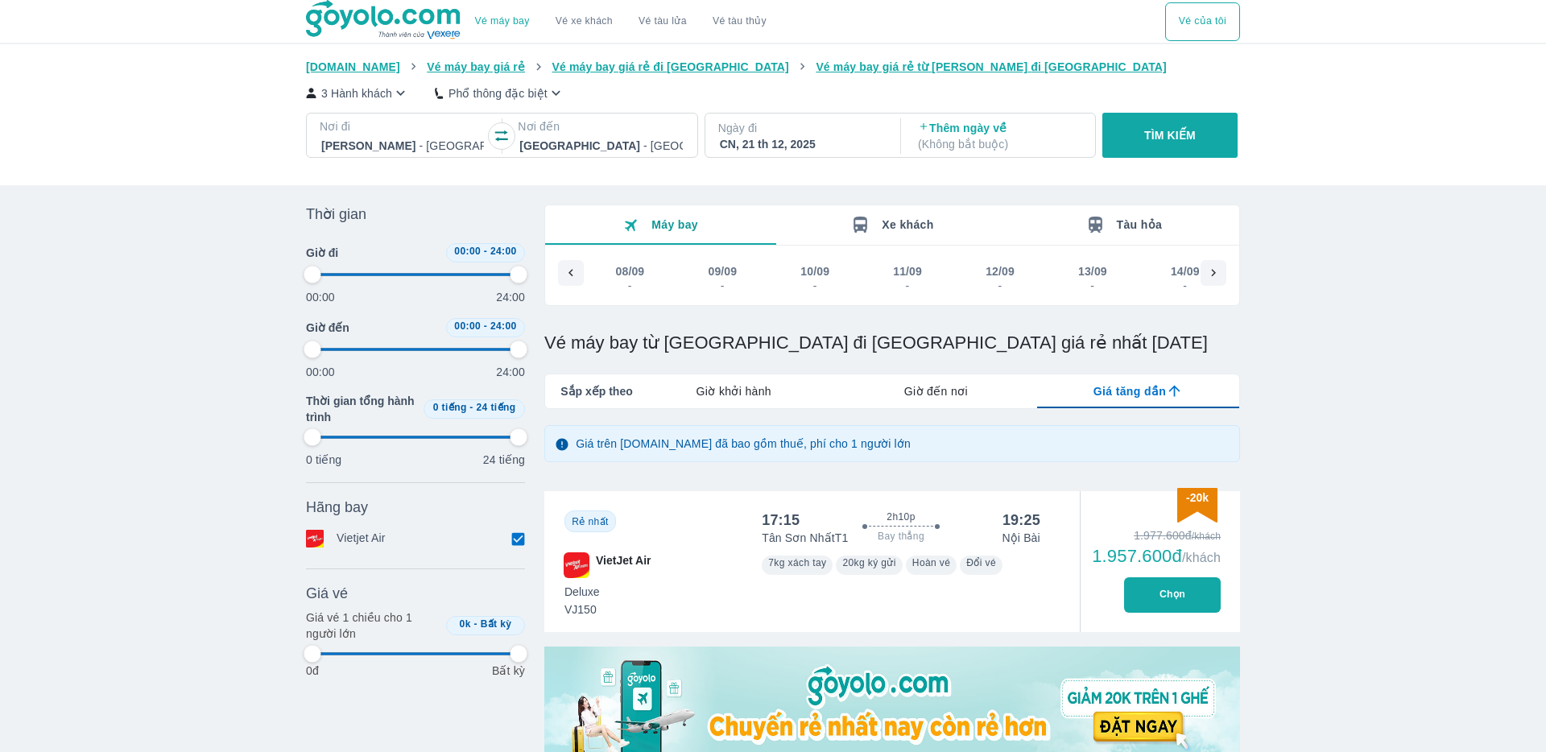
type input "97.9166666666667"
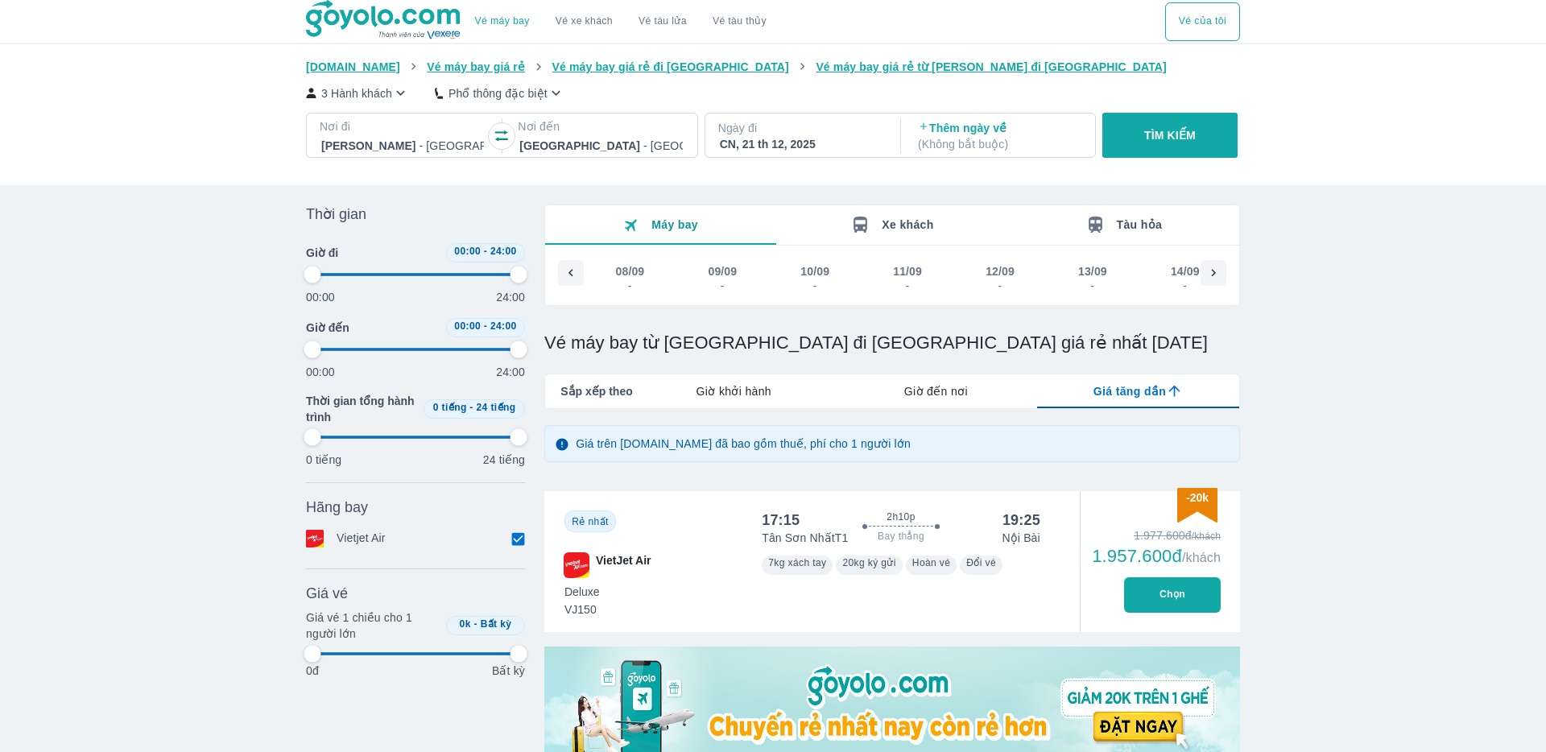
type input "97.9166666666667"
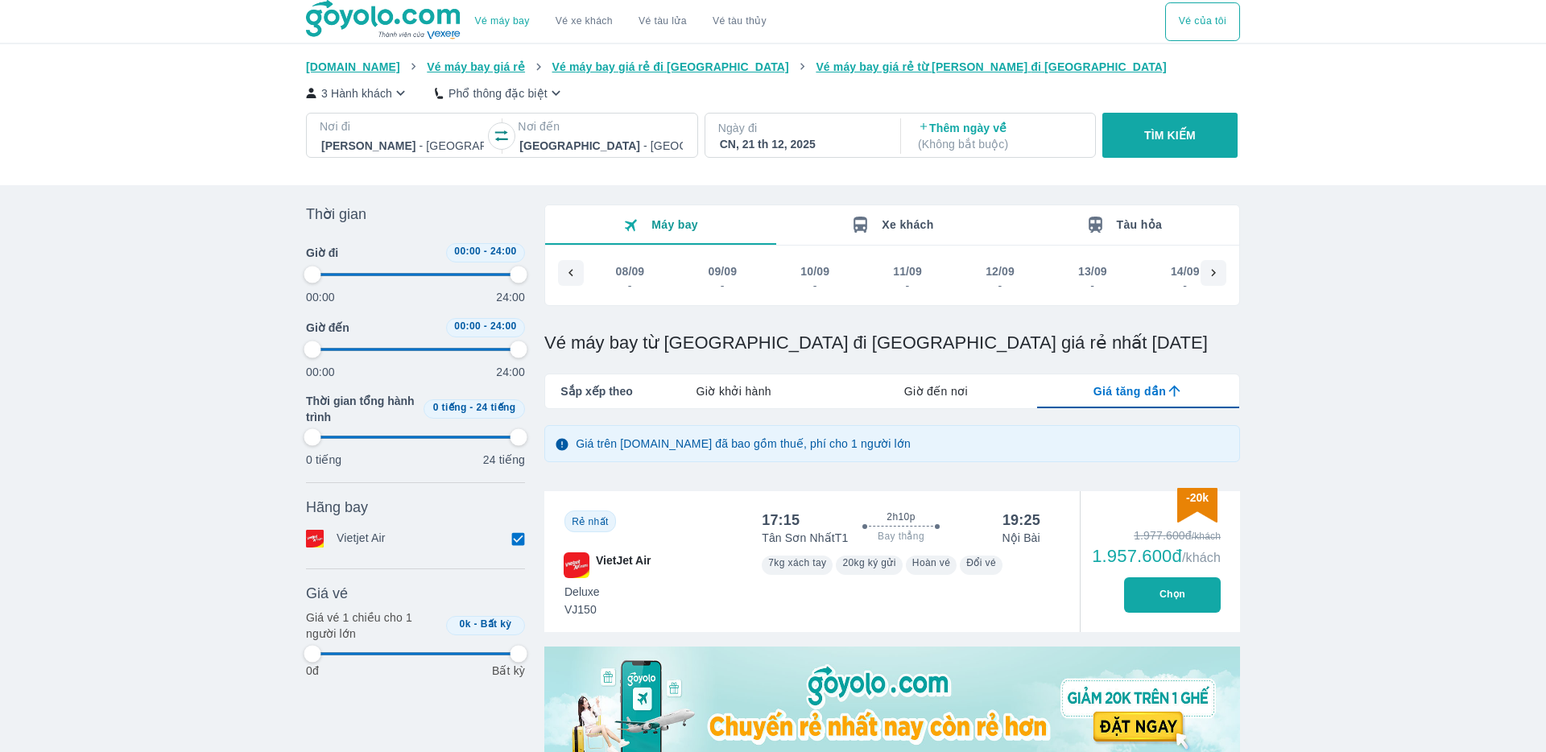
type input "97.9166666666667"
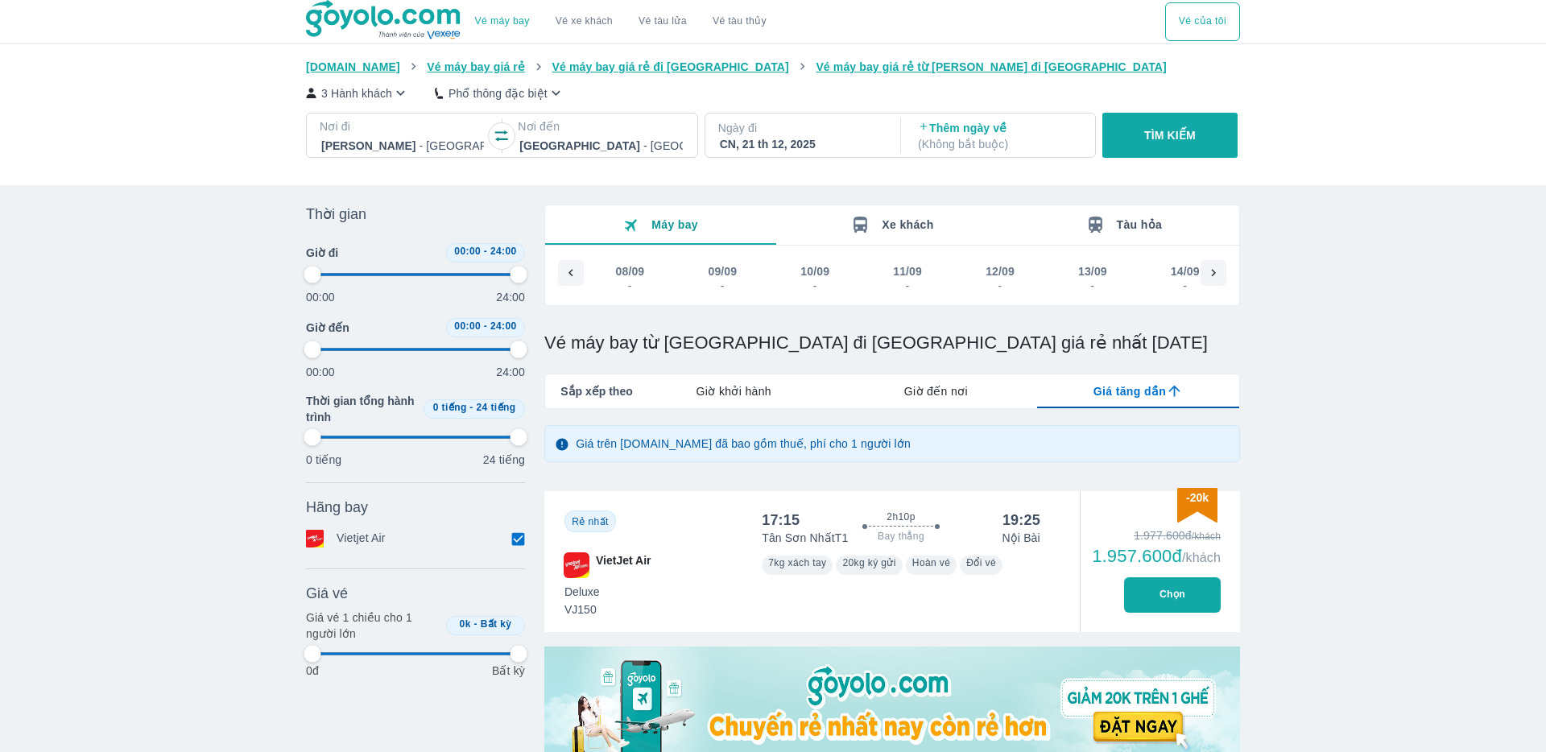
type input "97.9166666666667"
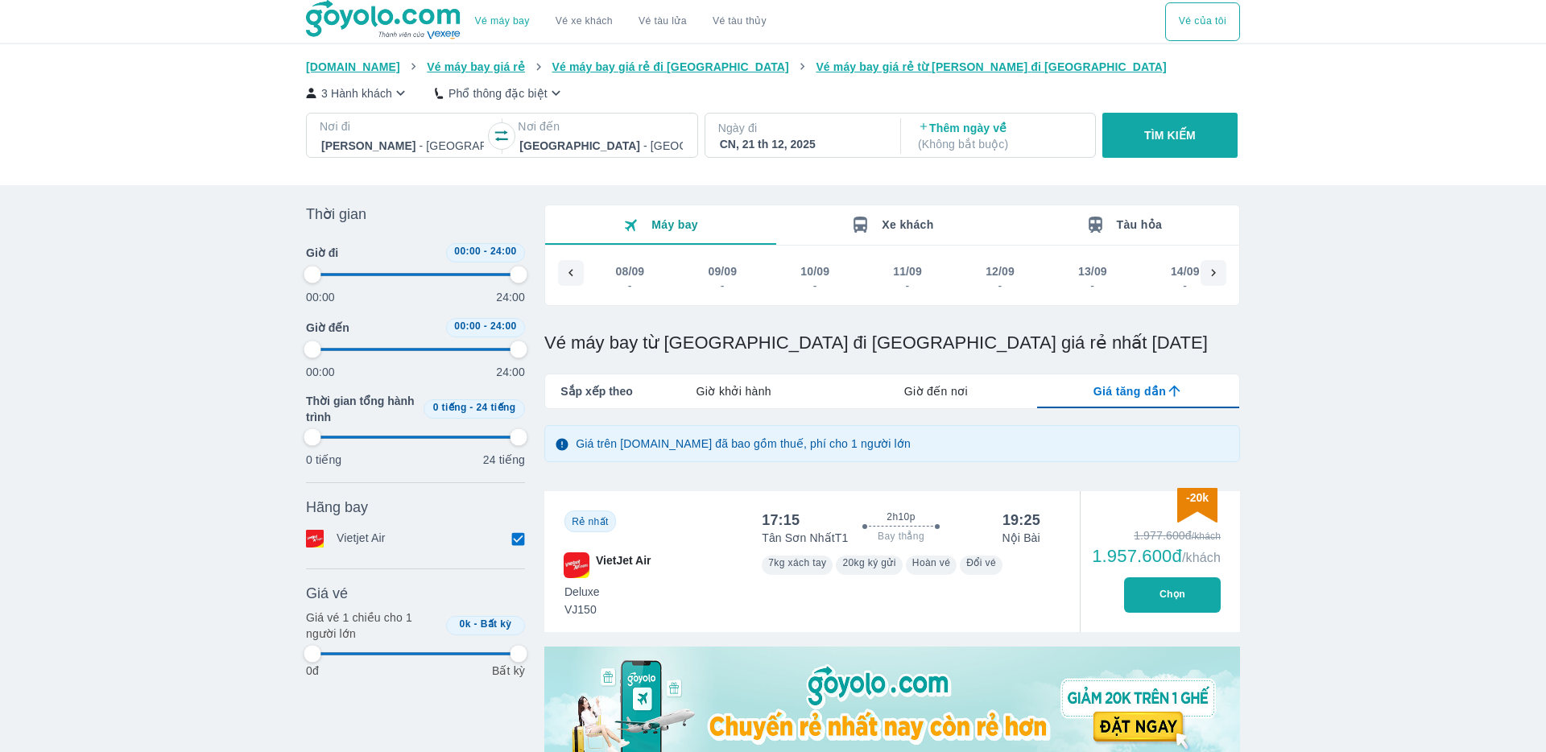
type input "97.9166666666667"
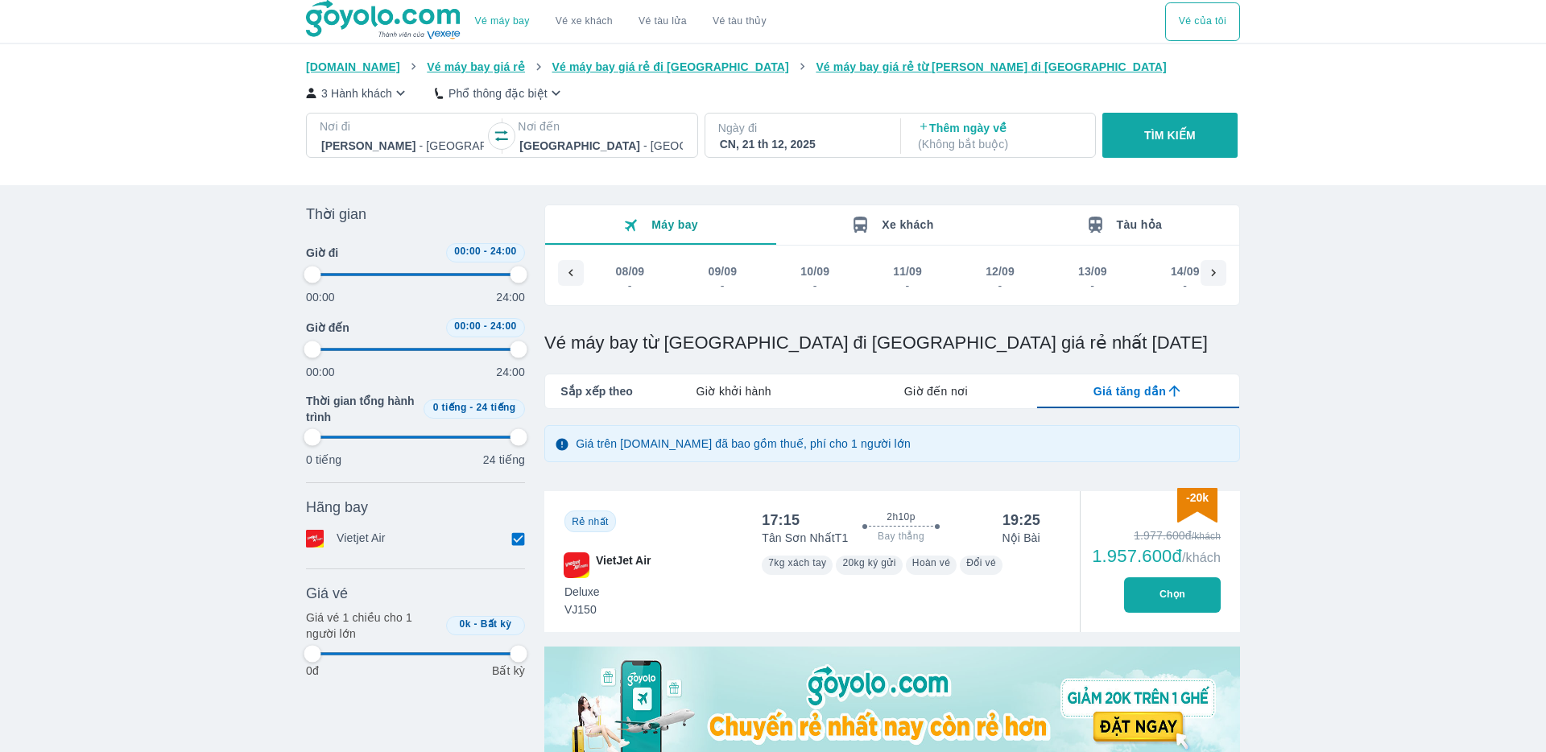
type input "97.9166666666667"
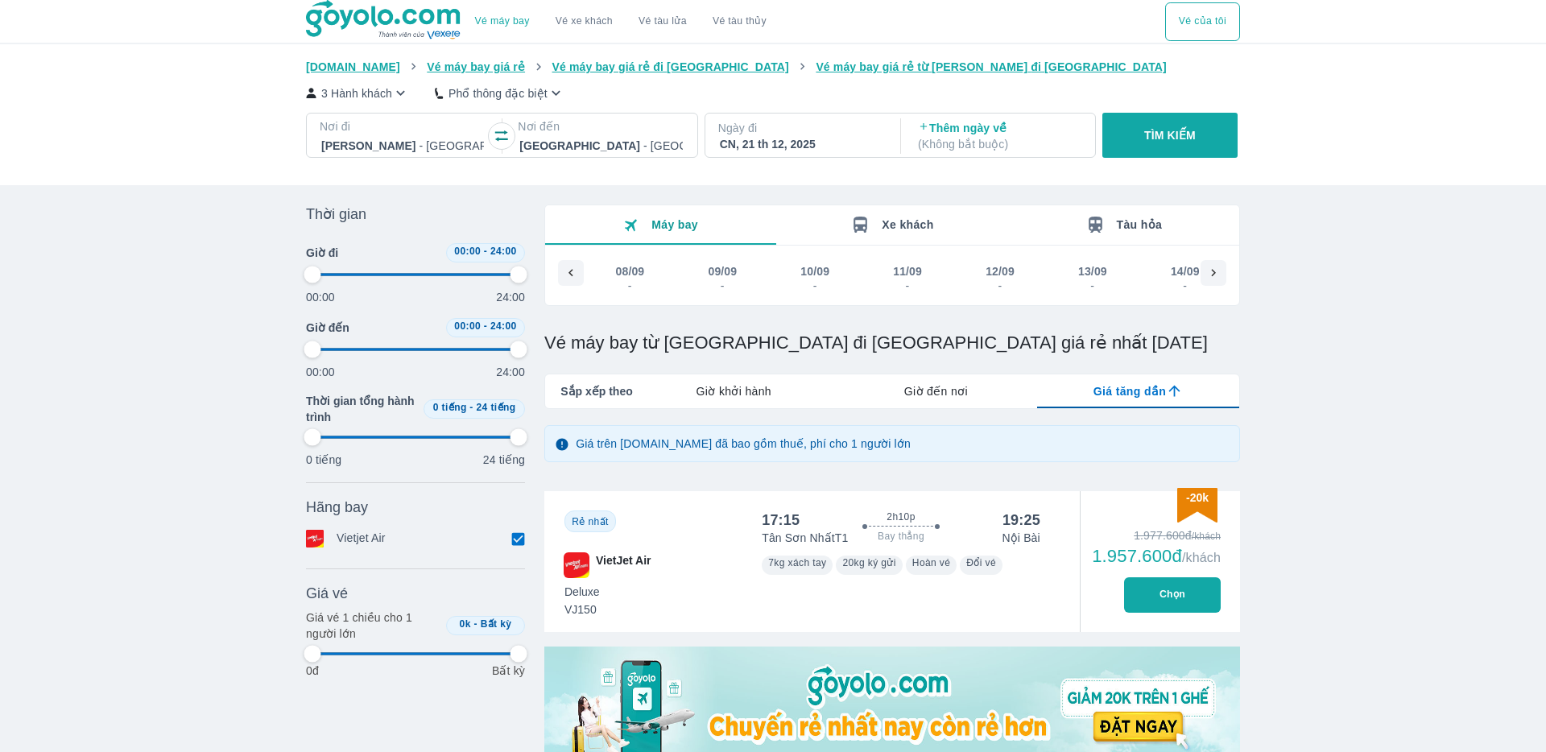
type input "97.9166666666667"
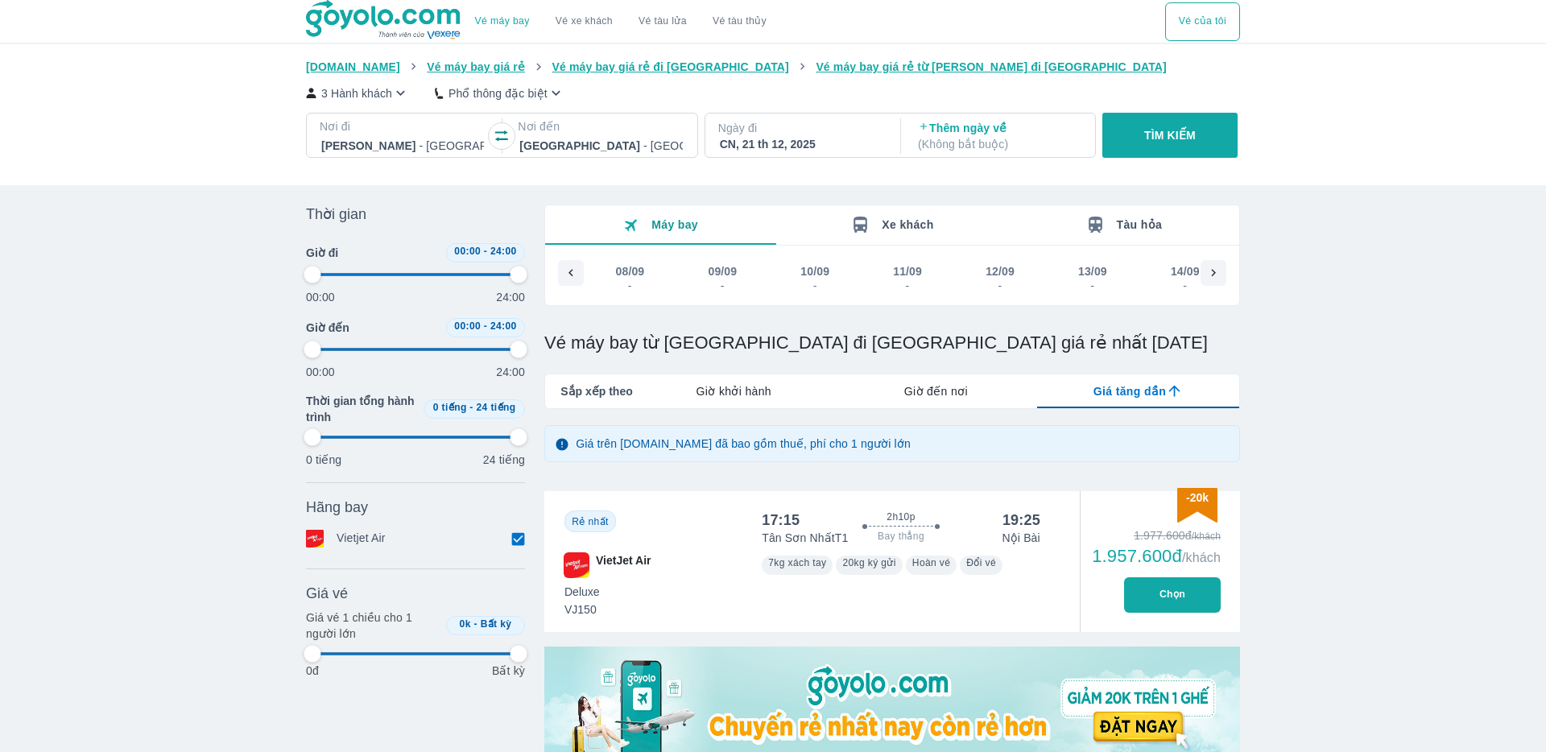
type input "97.9166666666667"
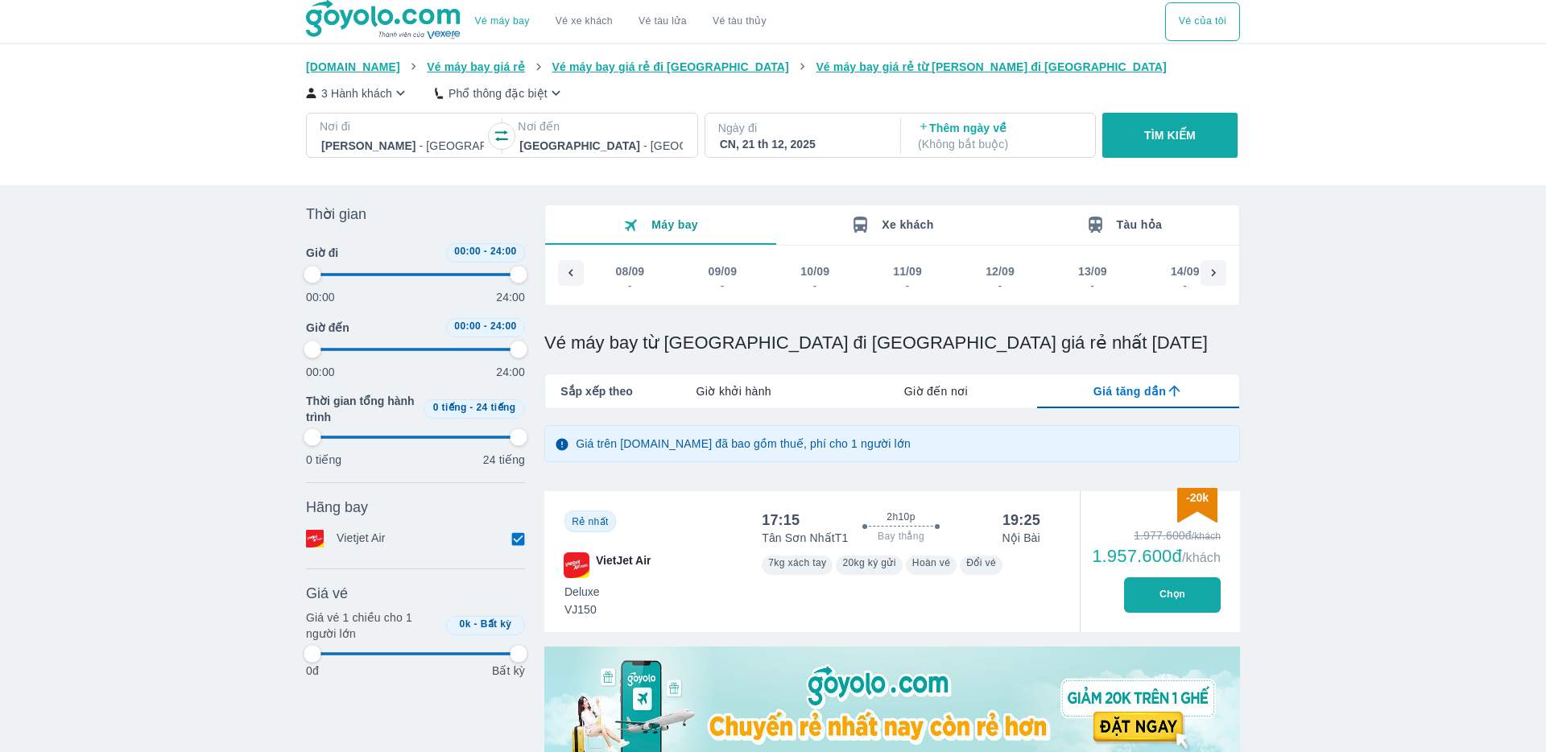
type input "97.9166666666667"
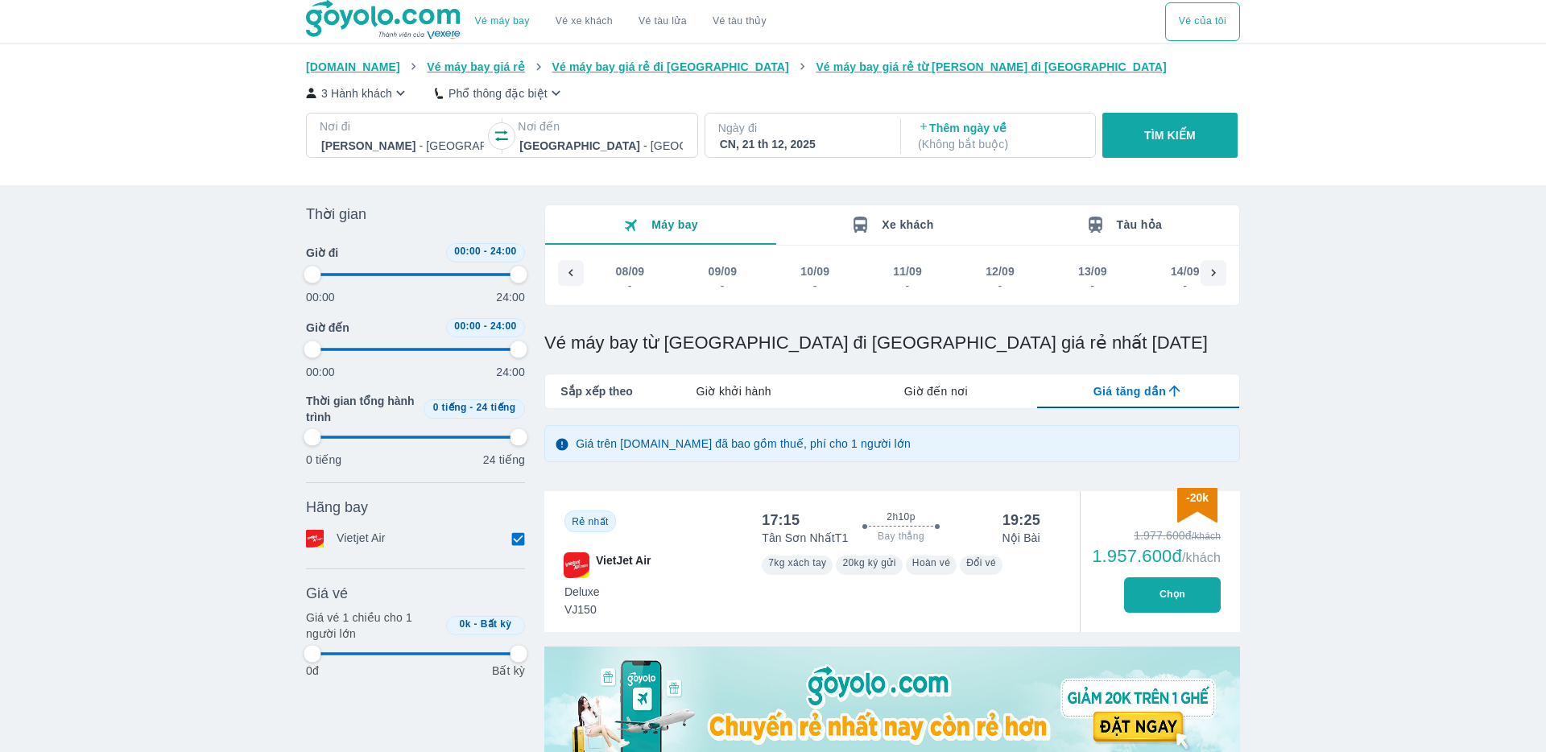
type input "97.9166666666667"
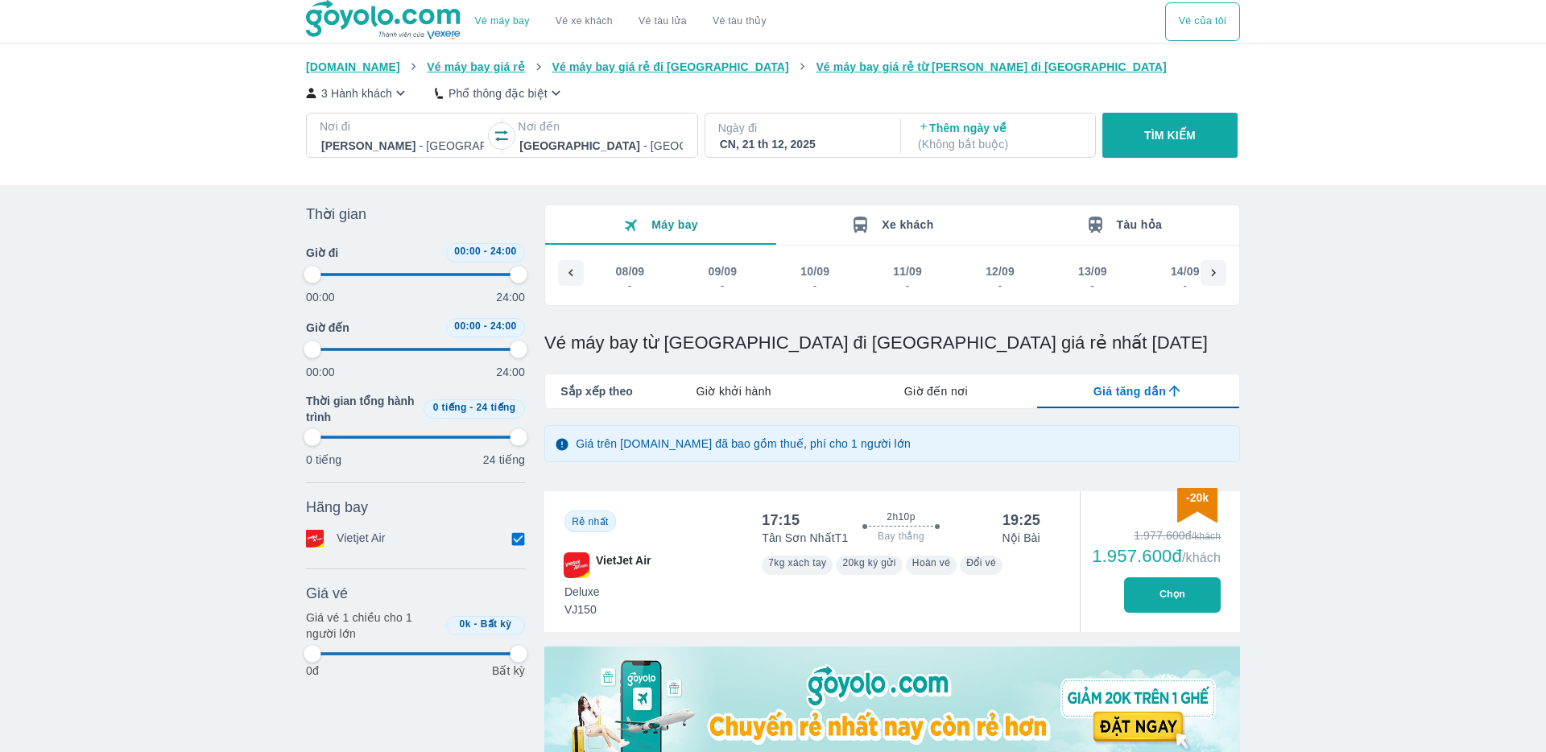
type input "97.9166666666667"
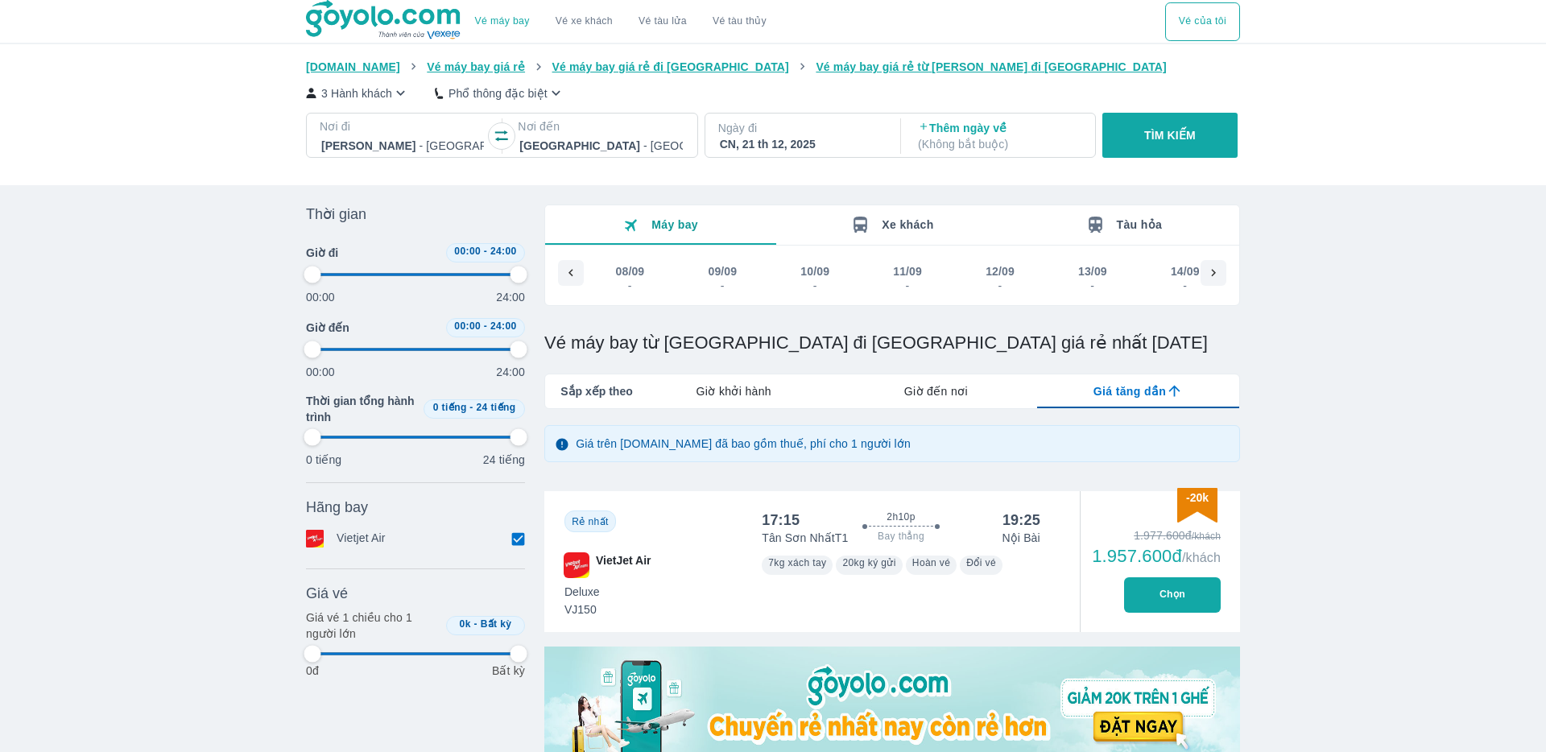
type input "97.9166666666667"
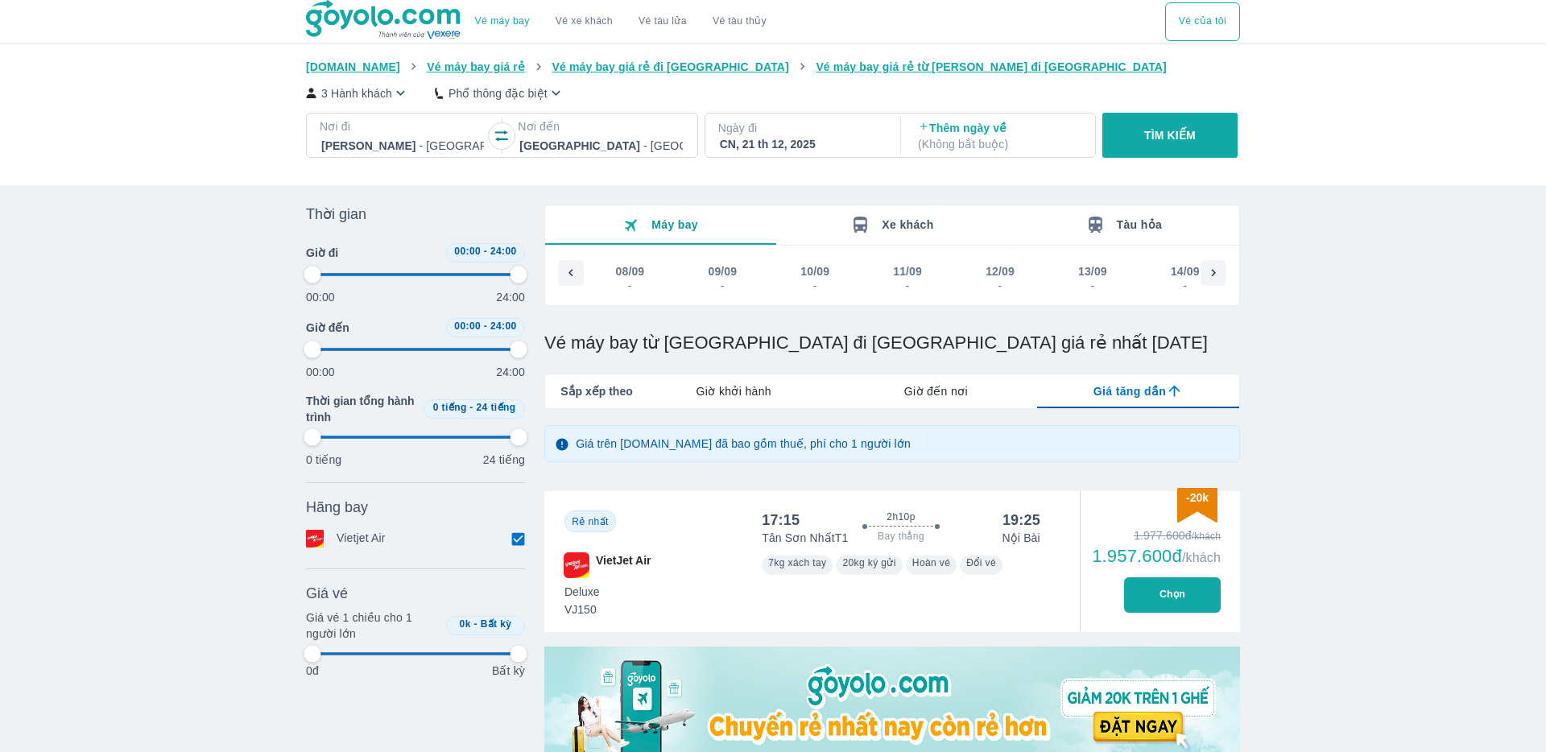
type input "97.9166666666667"
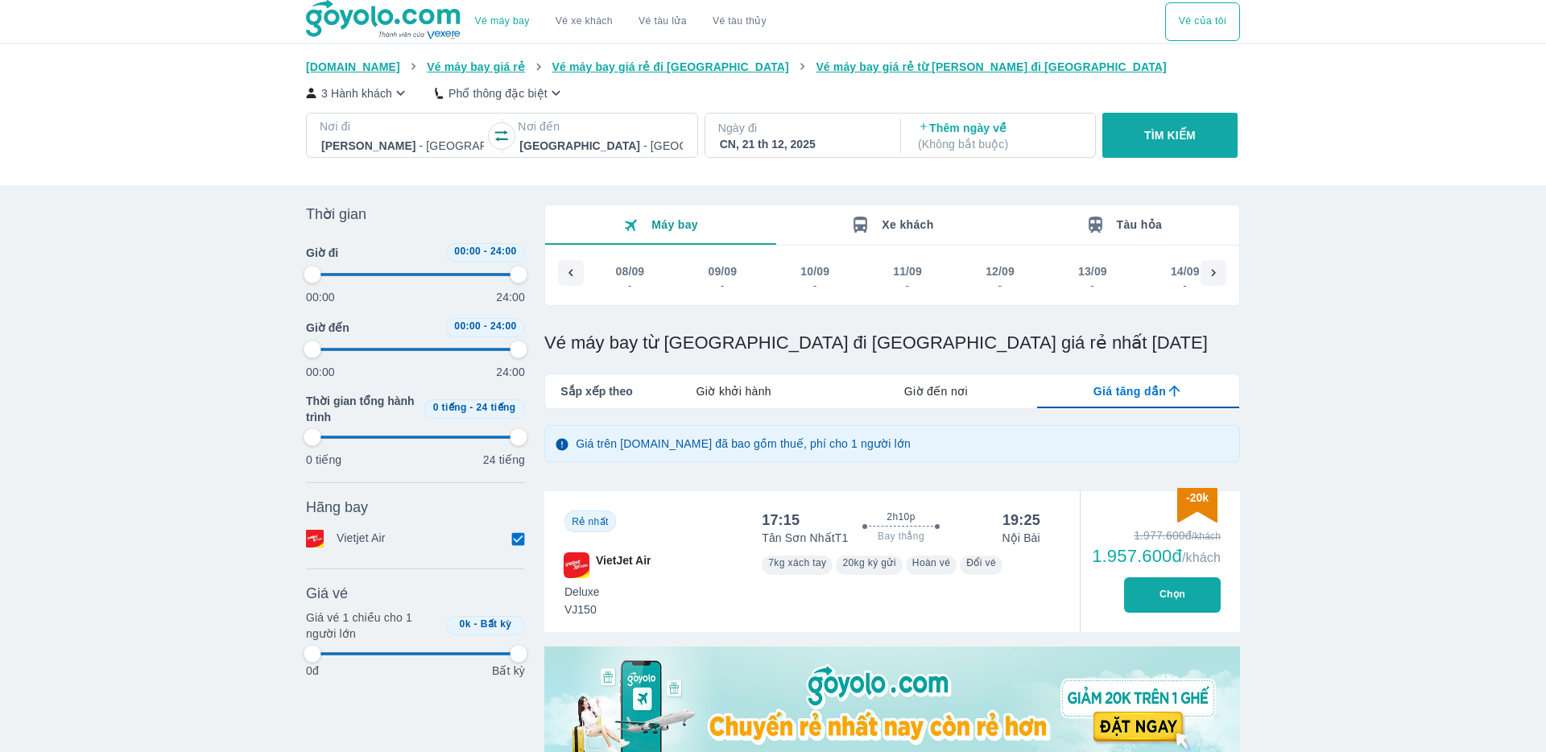
type input "97.9166666666667"
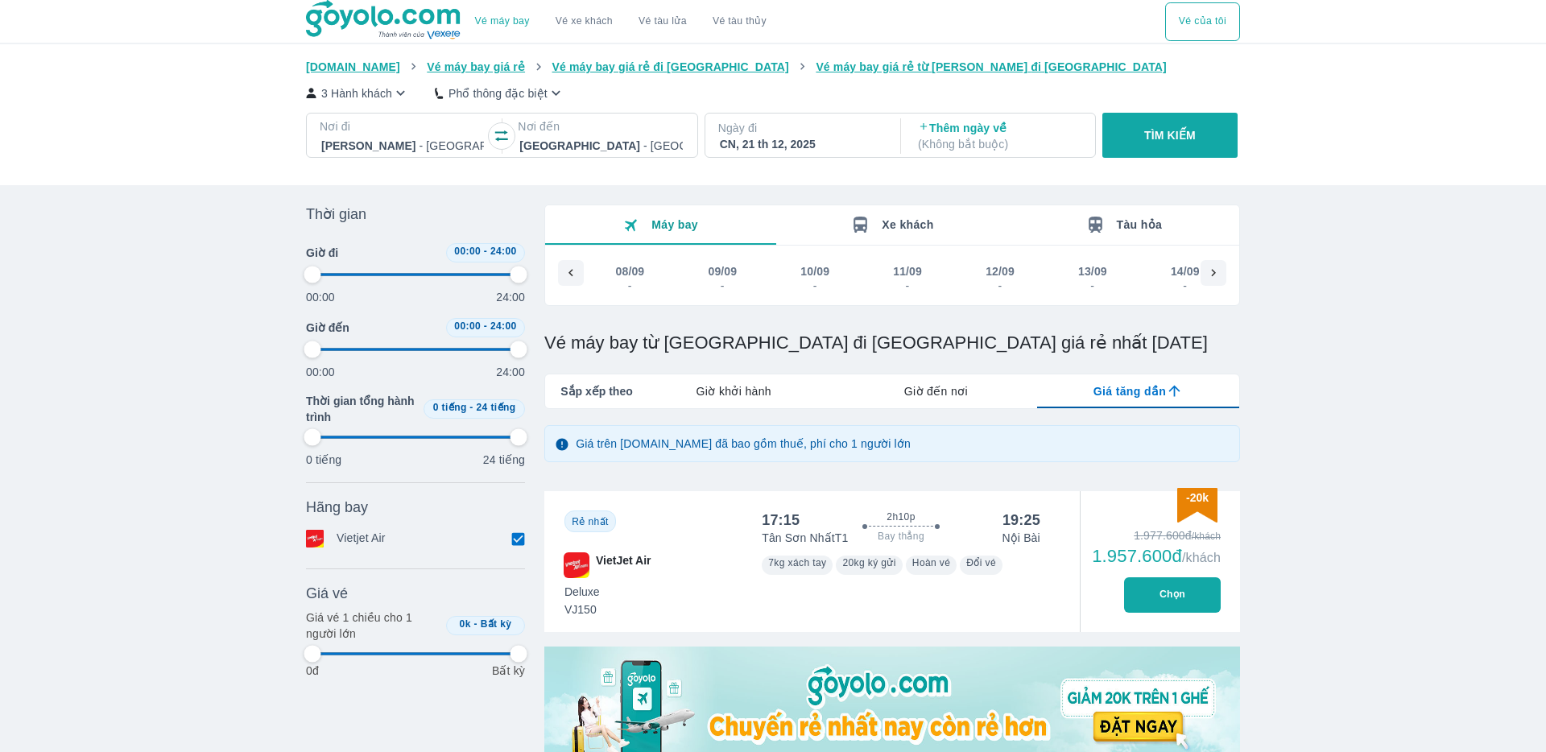
type input "97.9166666666667"
